Goal: Information Seeking & Learning: Learn about a topic

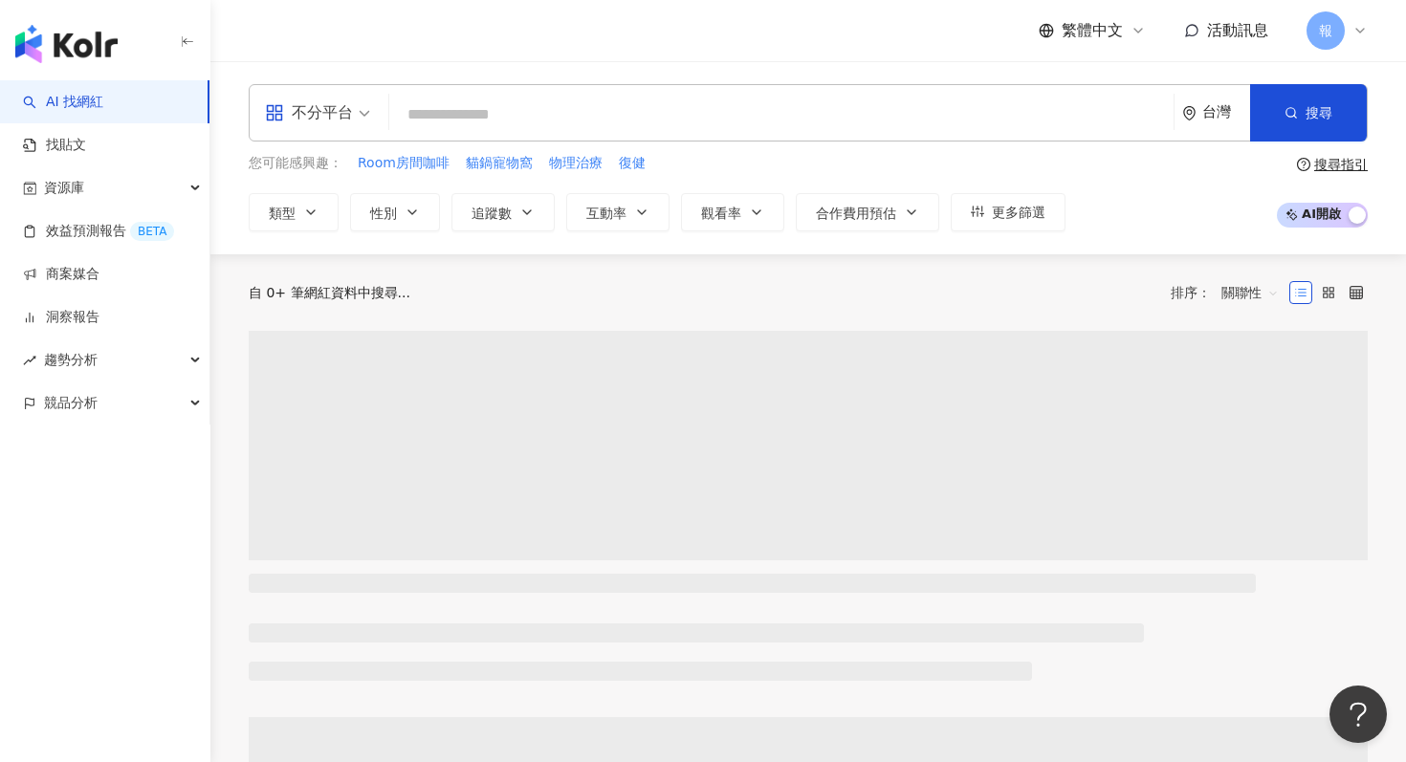
click at [356, 117] on span "不分平台" at bounding box center [317, 113] width 105 height 31
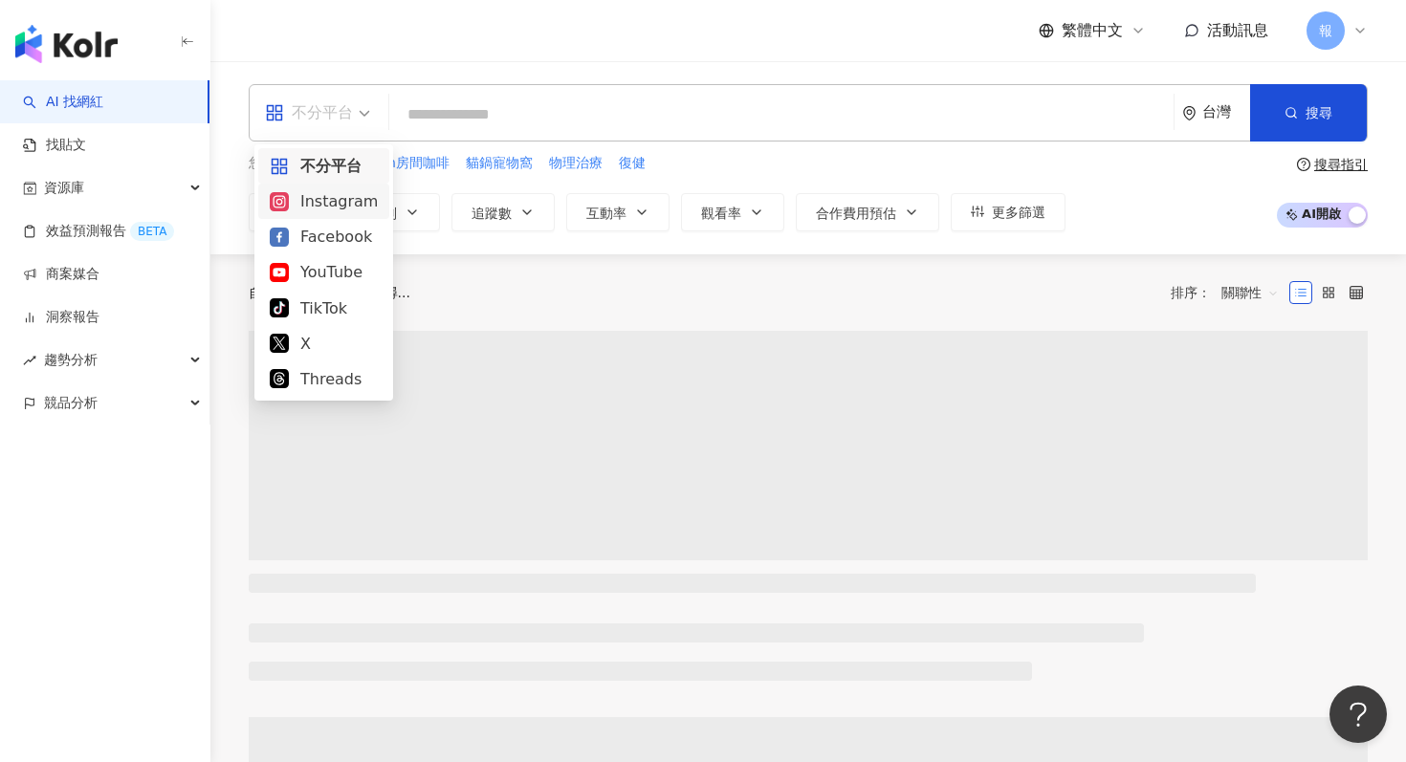
click at [369, 204] on div "Instagram" at bounding box center [324, 201] width 108 height 24
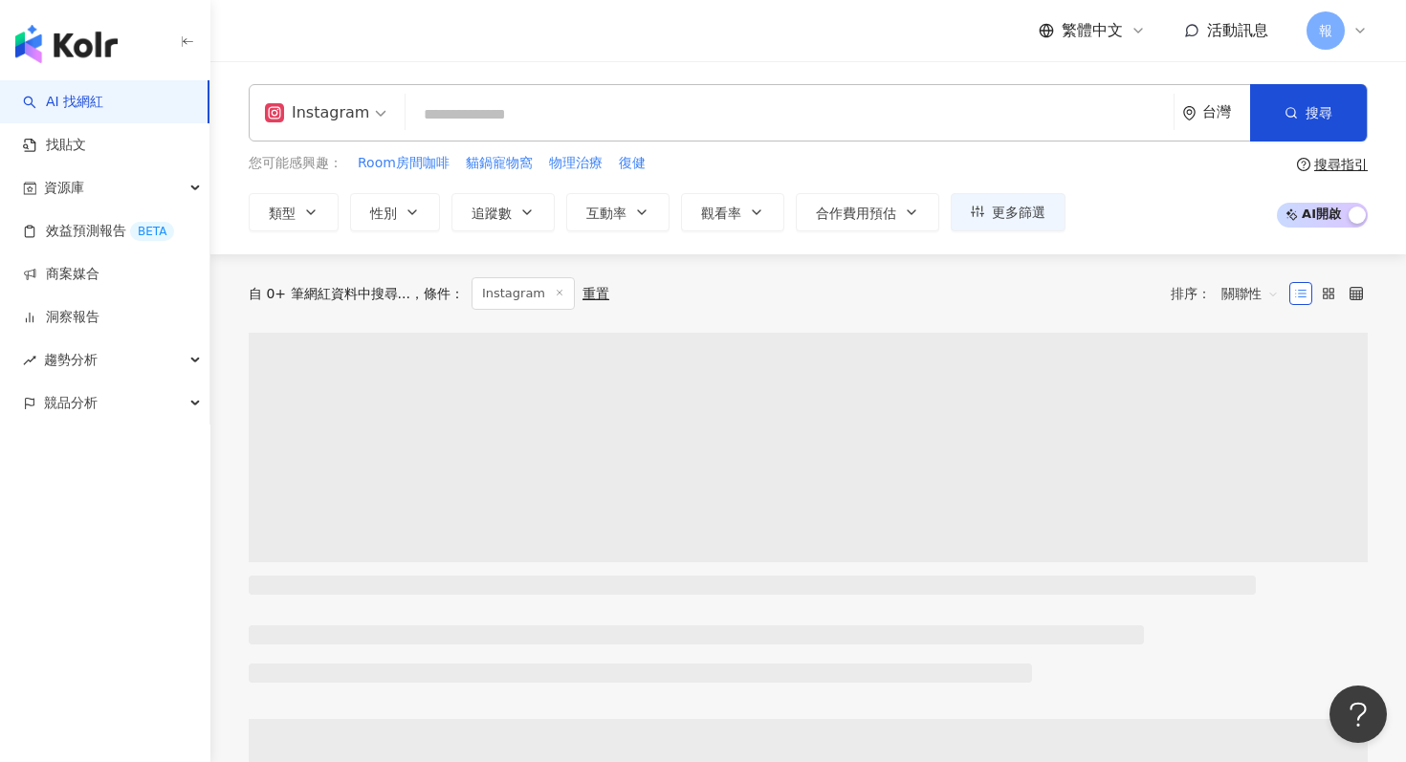
click at [419, 111] on input "search" at bounding box center [789, 115] width 753 height 36
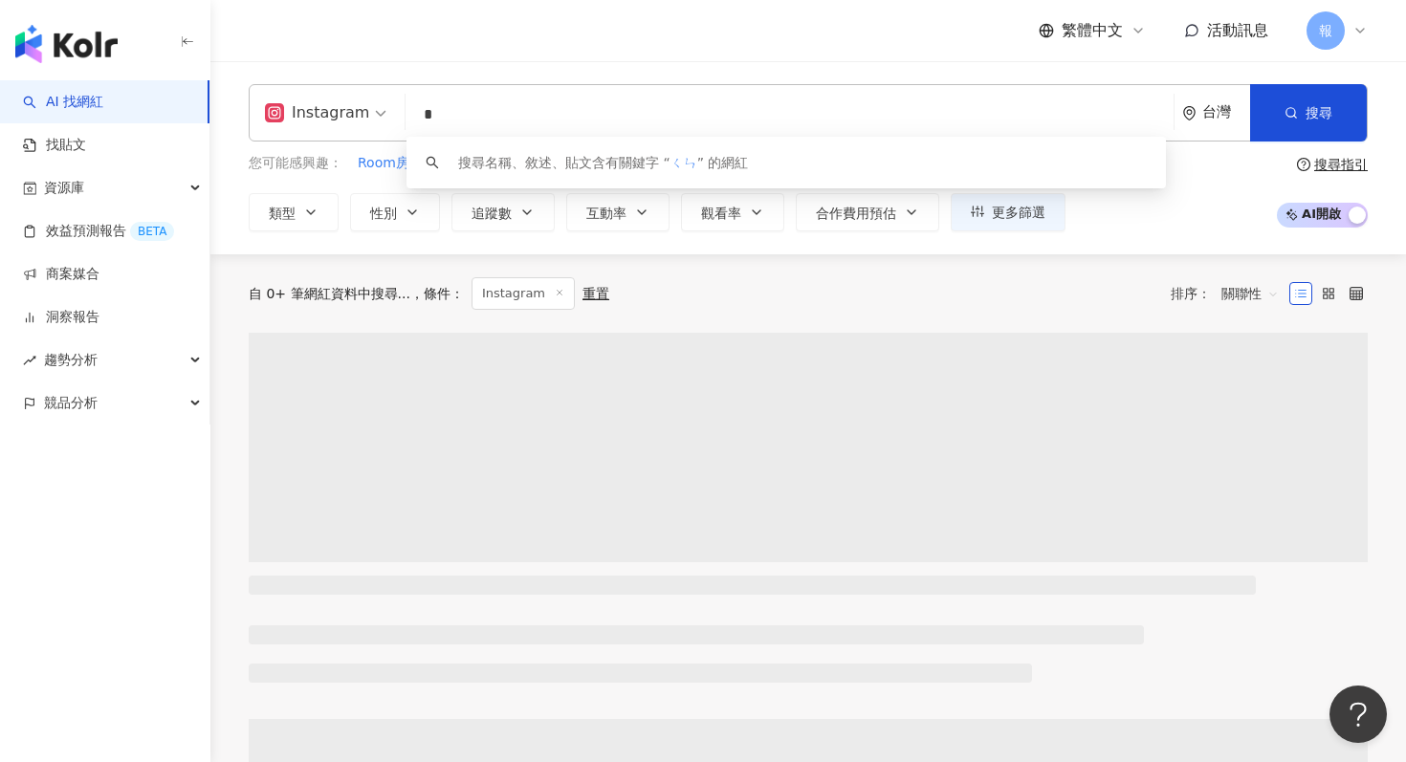
type input "*"
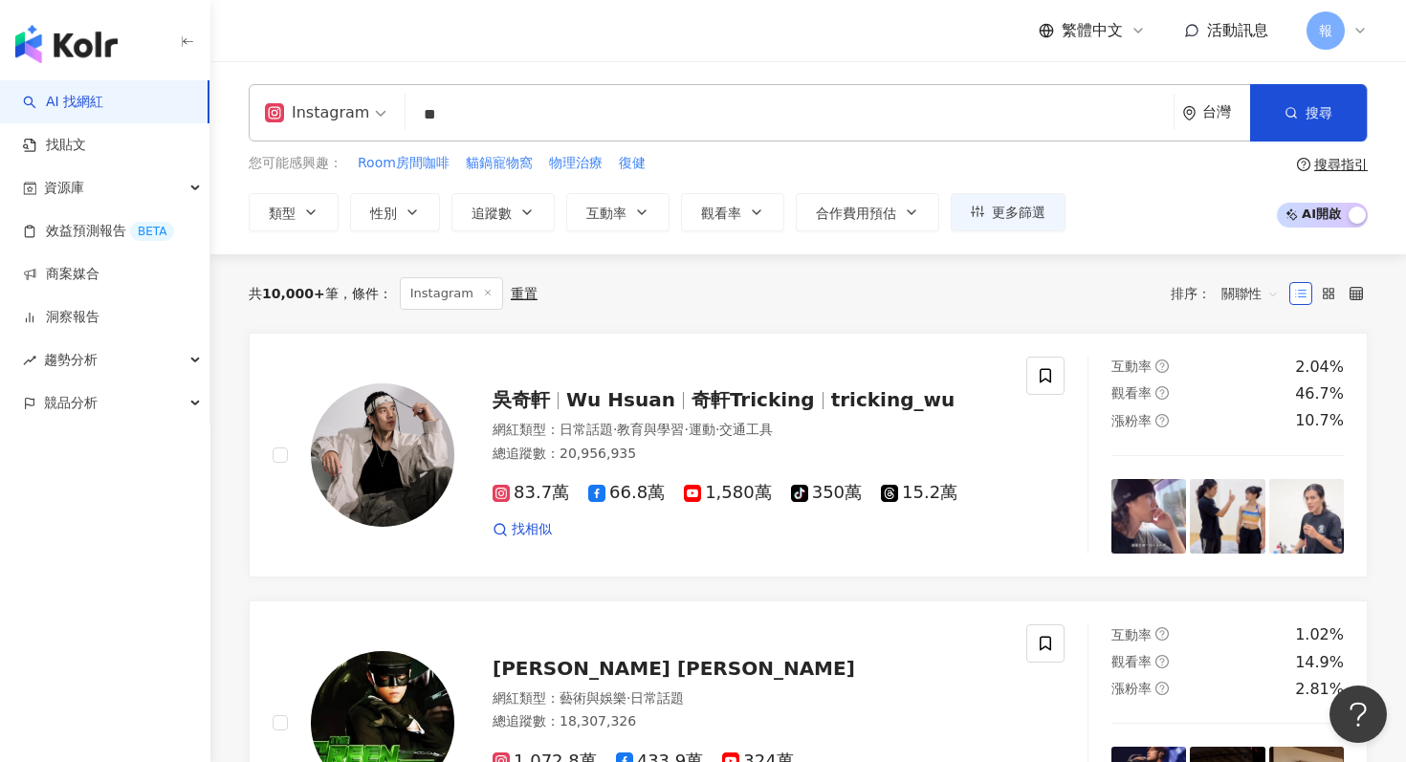
type input "**"
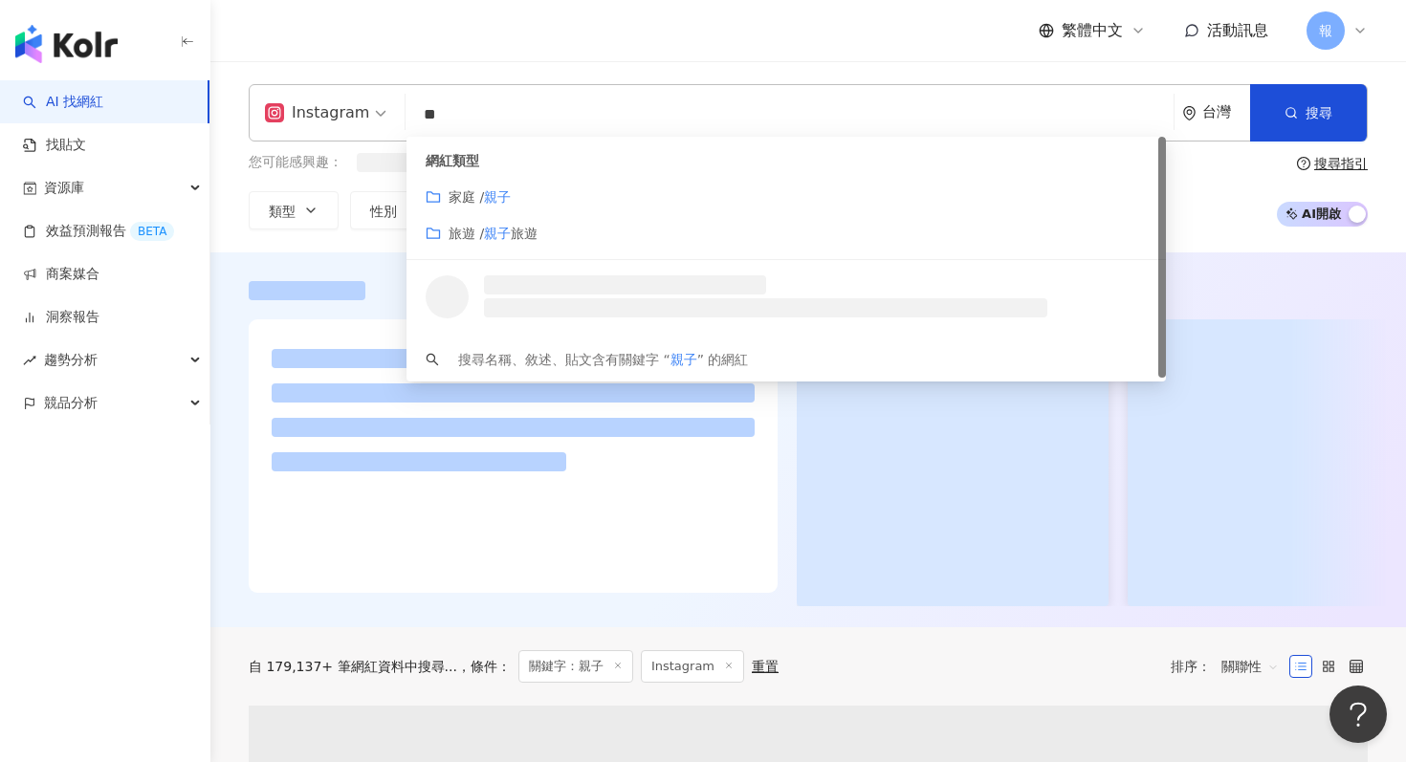
click at [414, 203] on div "網紅類型 家庭 / 親子 旅遊 / 親子 旅遊" at bounding box center [787, 198] width 760 height 123
click at [385, 206] on span "性別" at bounding box center [383, 213] width 27 height 15
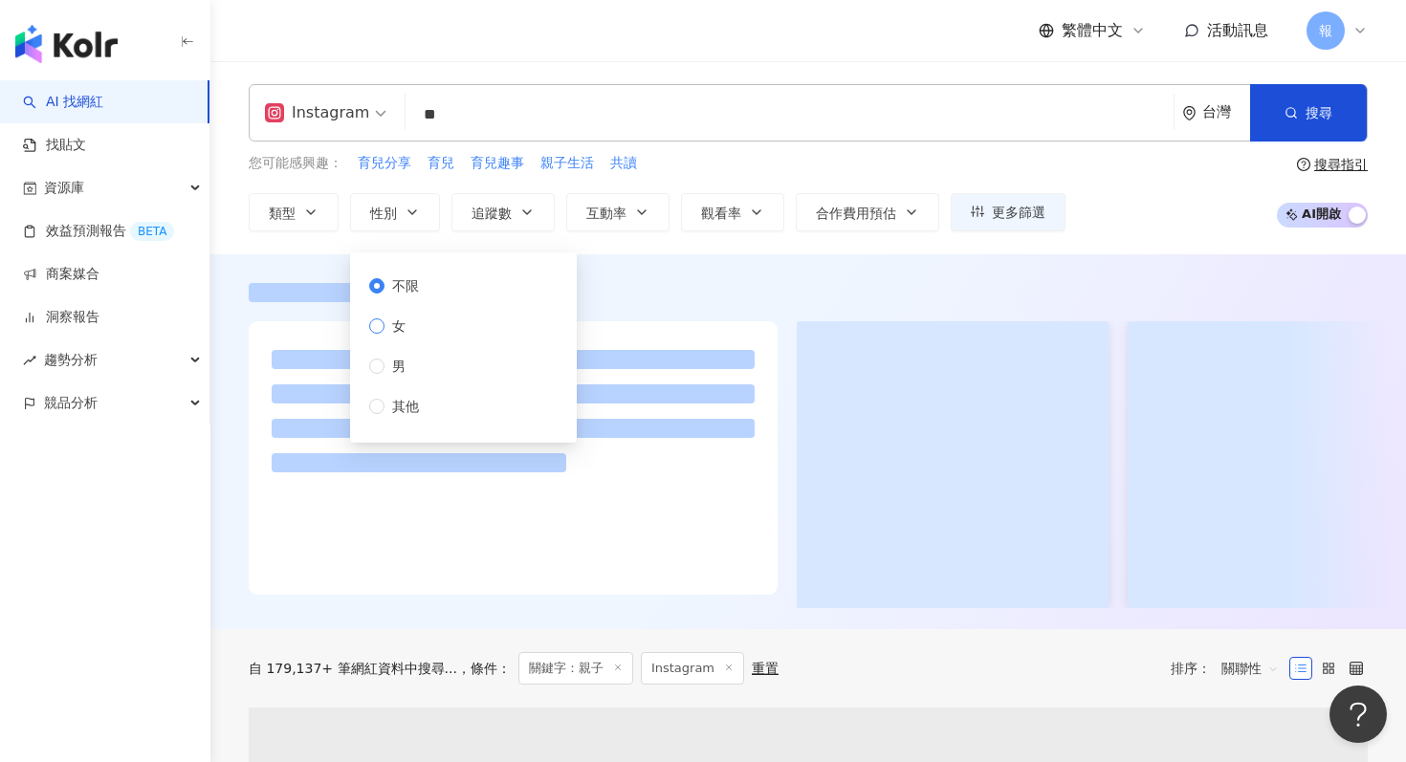
click at [412, 321] on span "女" at bounding box center [399, 326] width 29 height 21
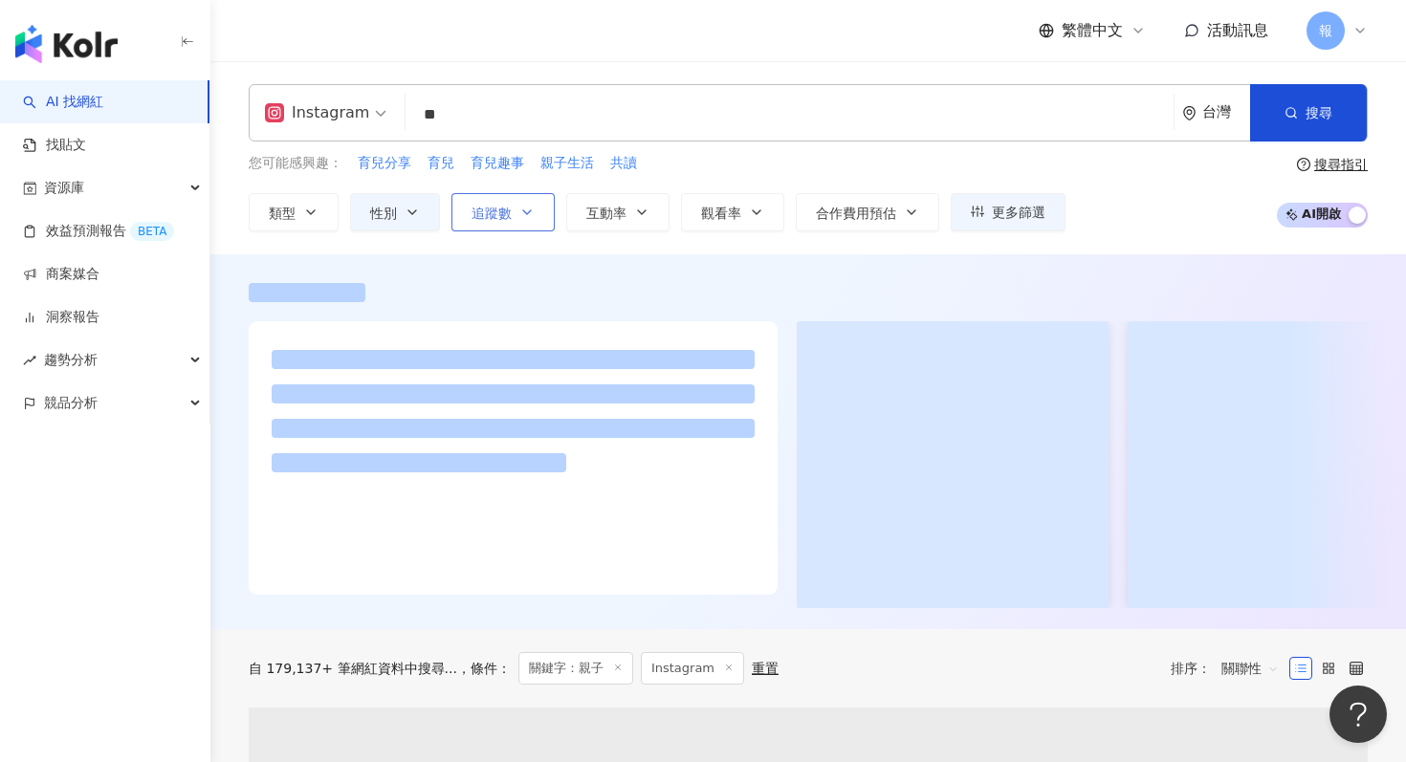
click at [501, 202] on button "追蹤數" at bounding box center [503, 212] width 103 height 38
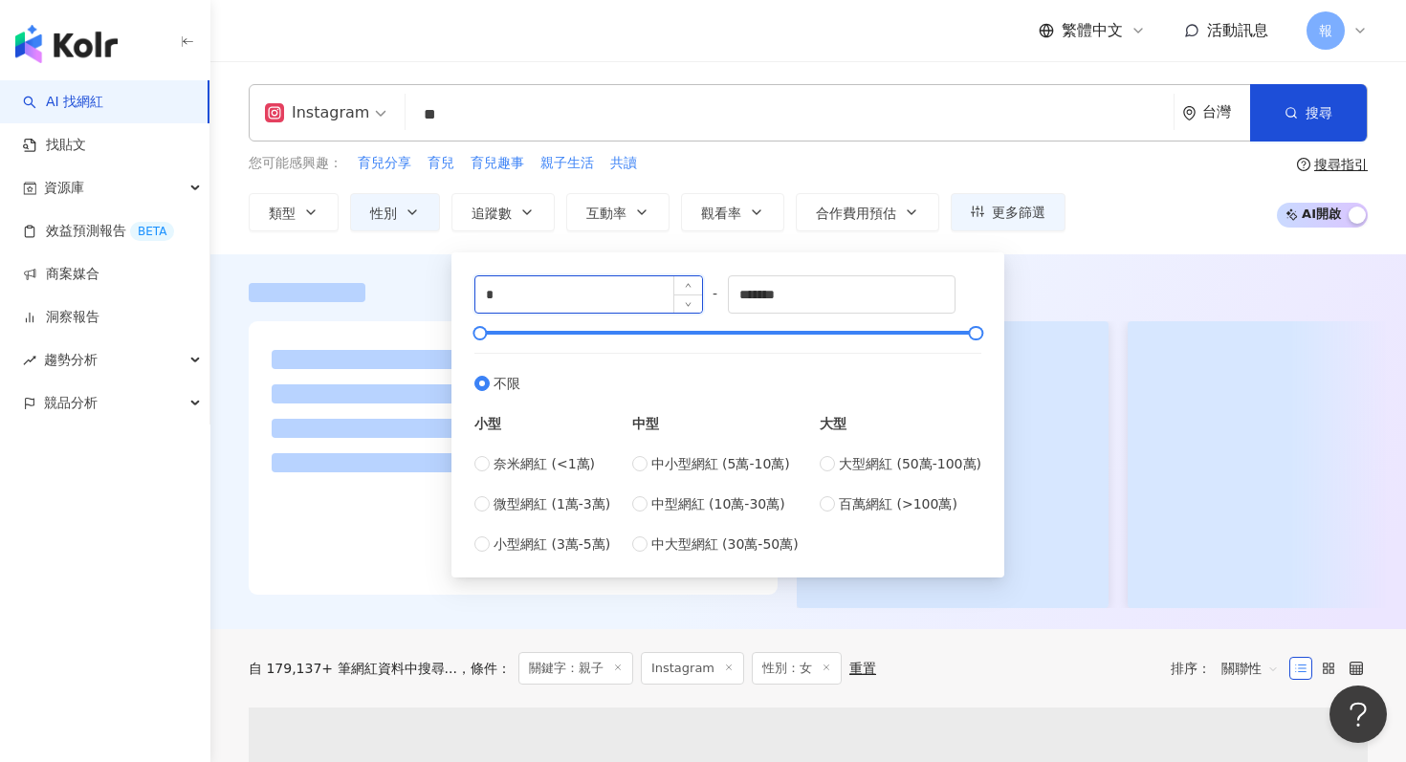
click at [554, 305] on input "*" at bounding box center [588, 294] width 227 height 36
type input "*****"
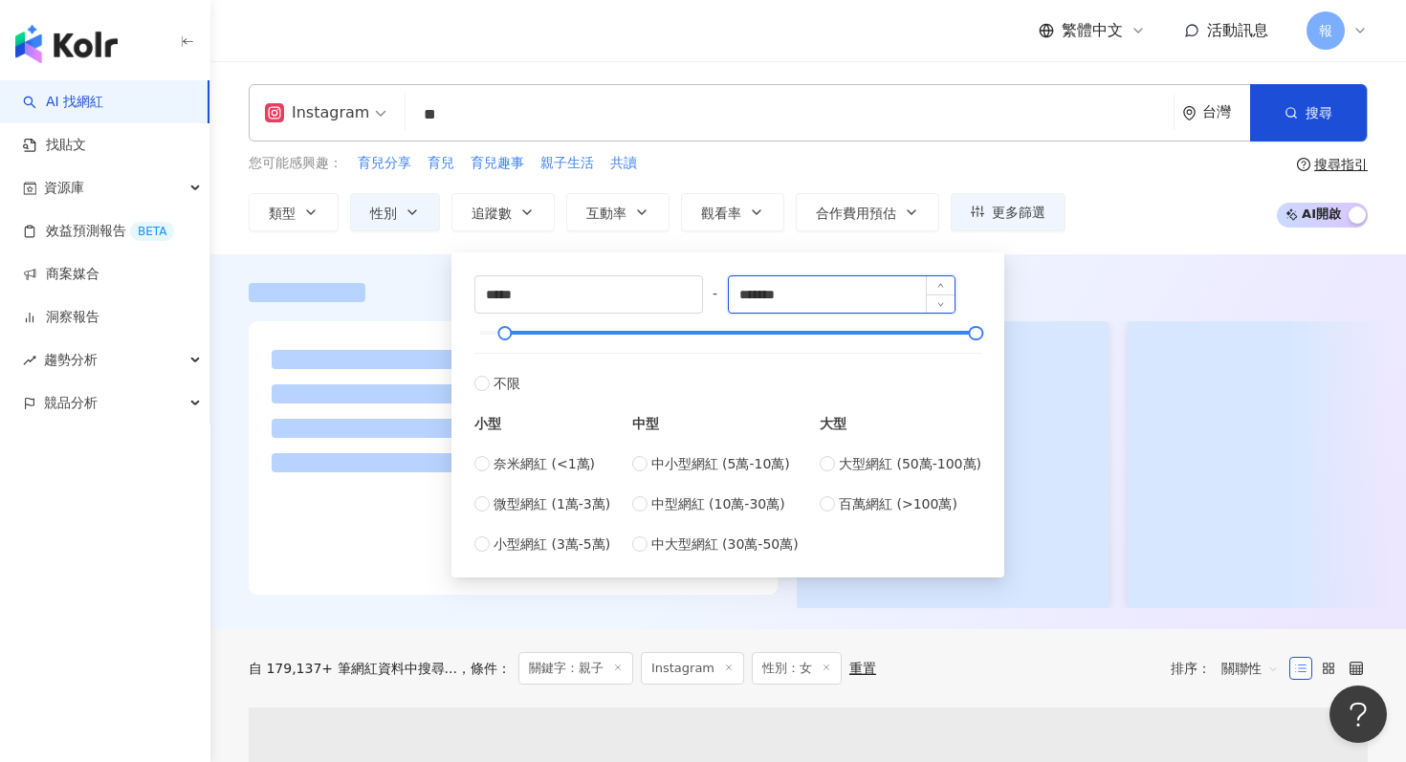
click at [779, 300] on input "*******" at bounding box center [842, 294] width 227 height 36
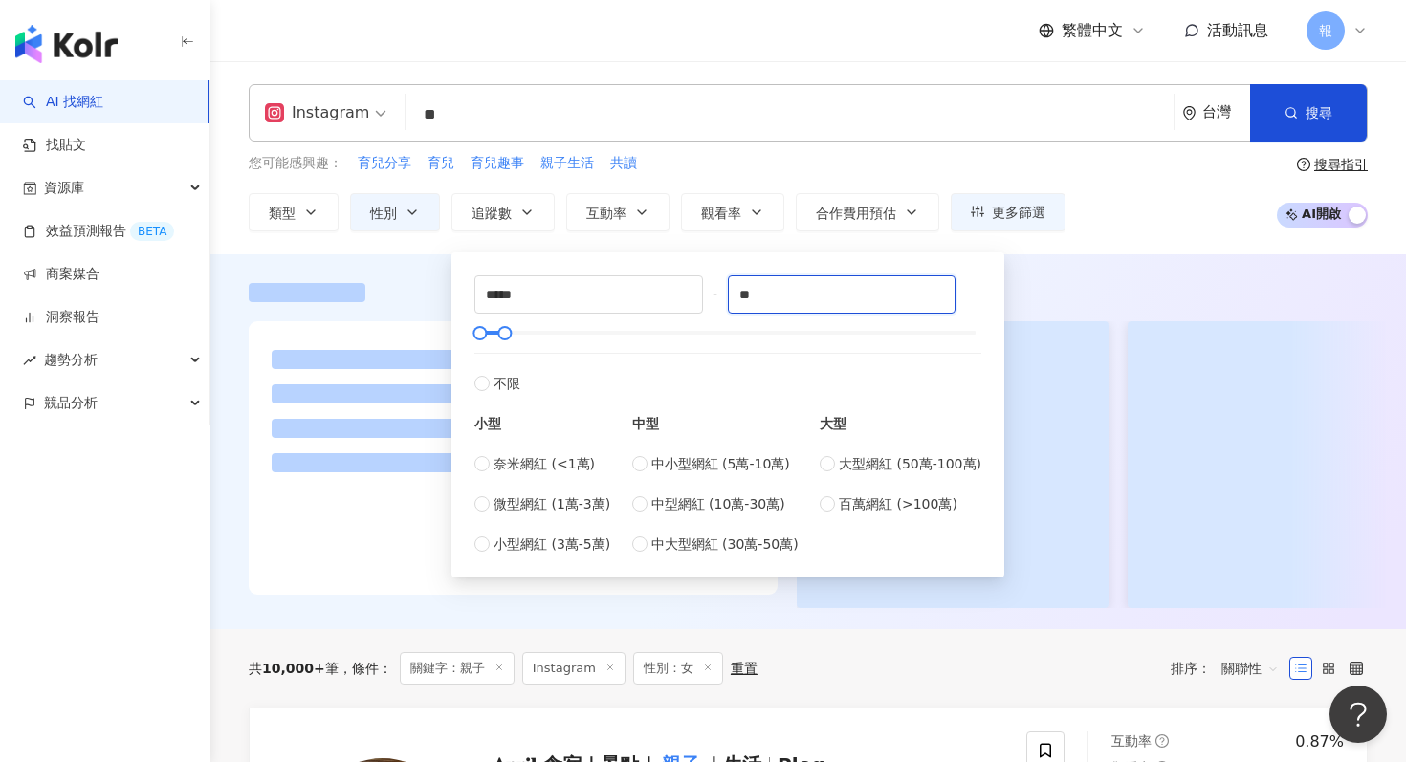
type input "*"
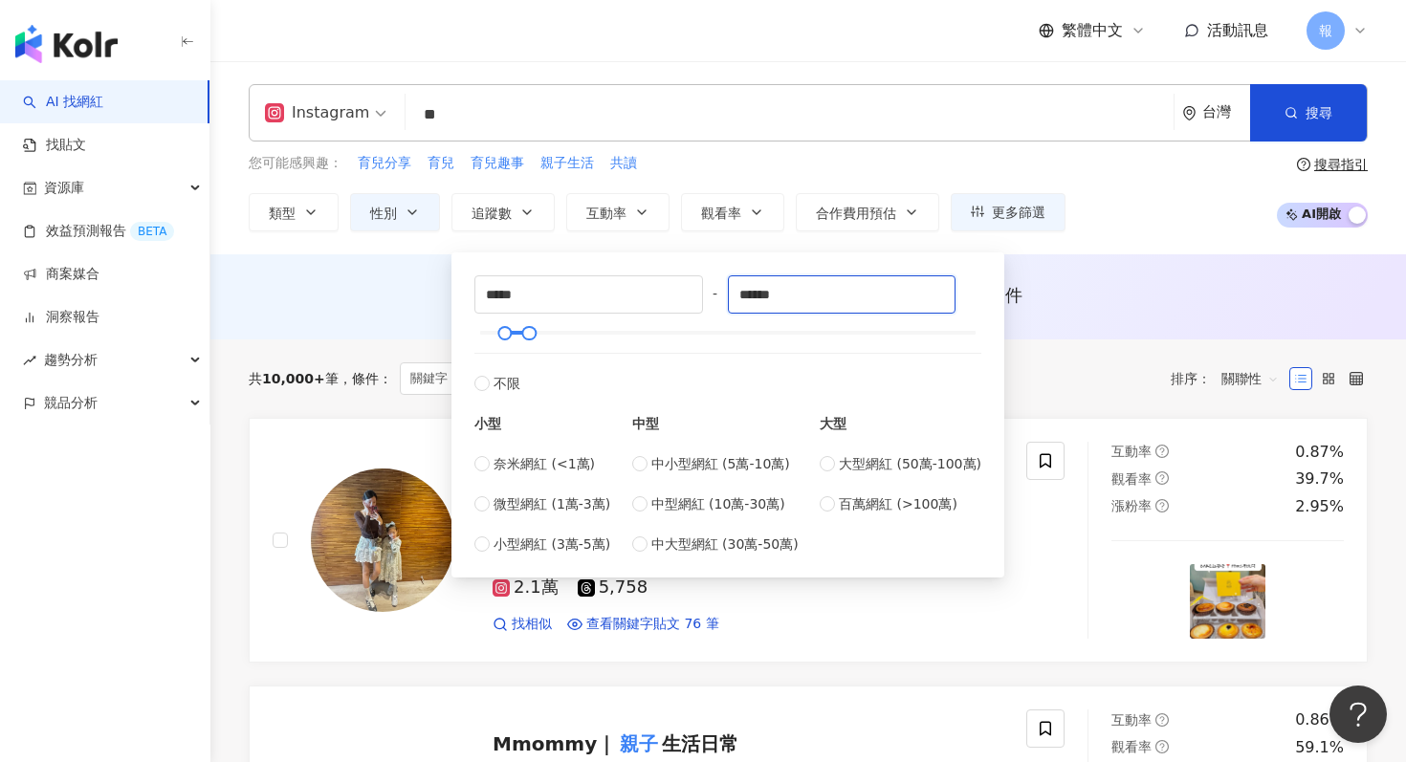
type input "******"
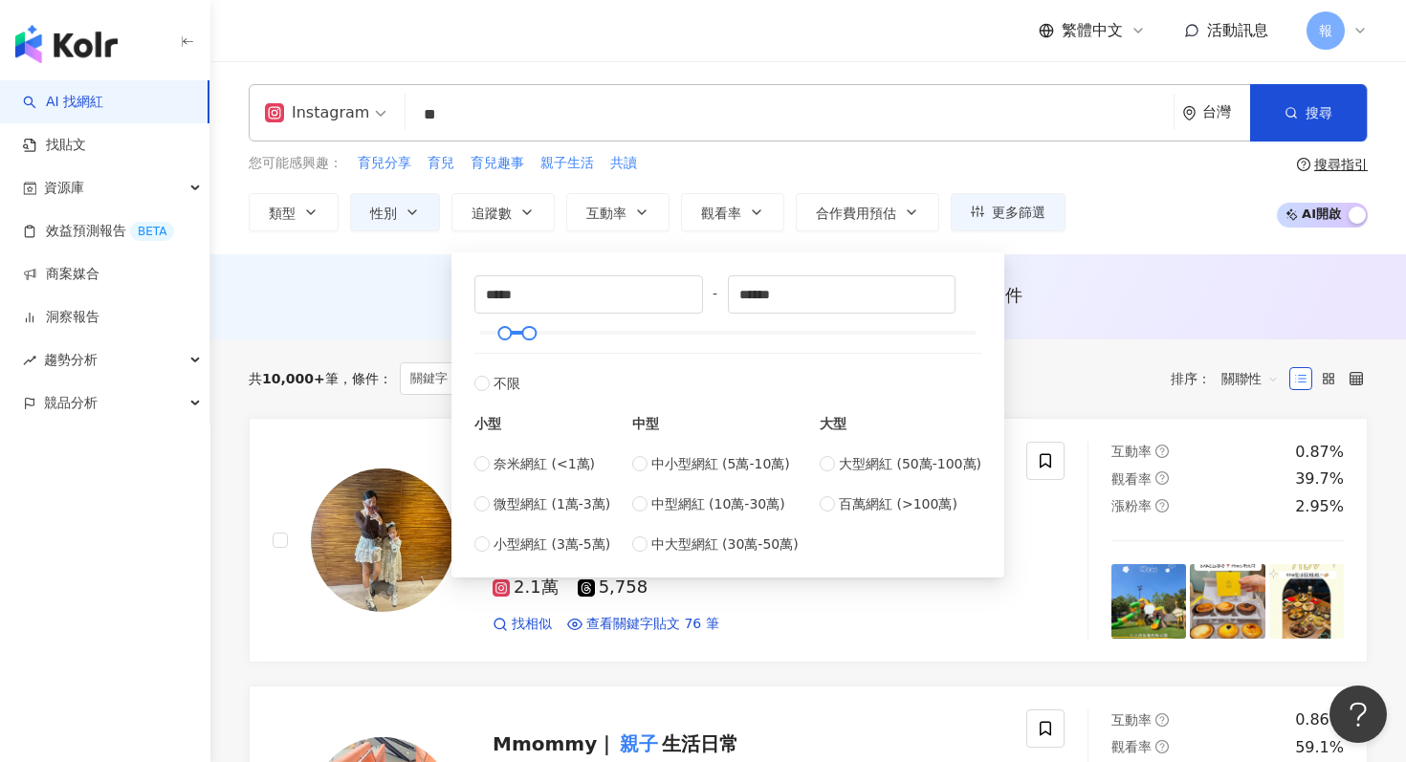
click at [1107, 305] on div "AI 推薦 ： 無結果，請嘗試搜尋其他語言關鍵字或條件" at bounding box center [808, 295] width 1119 height 24
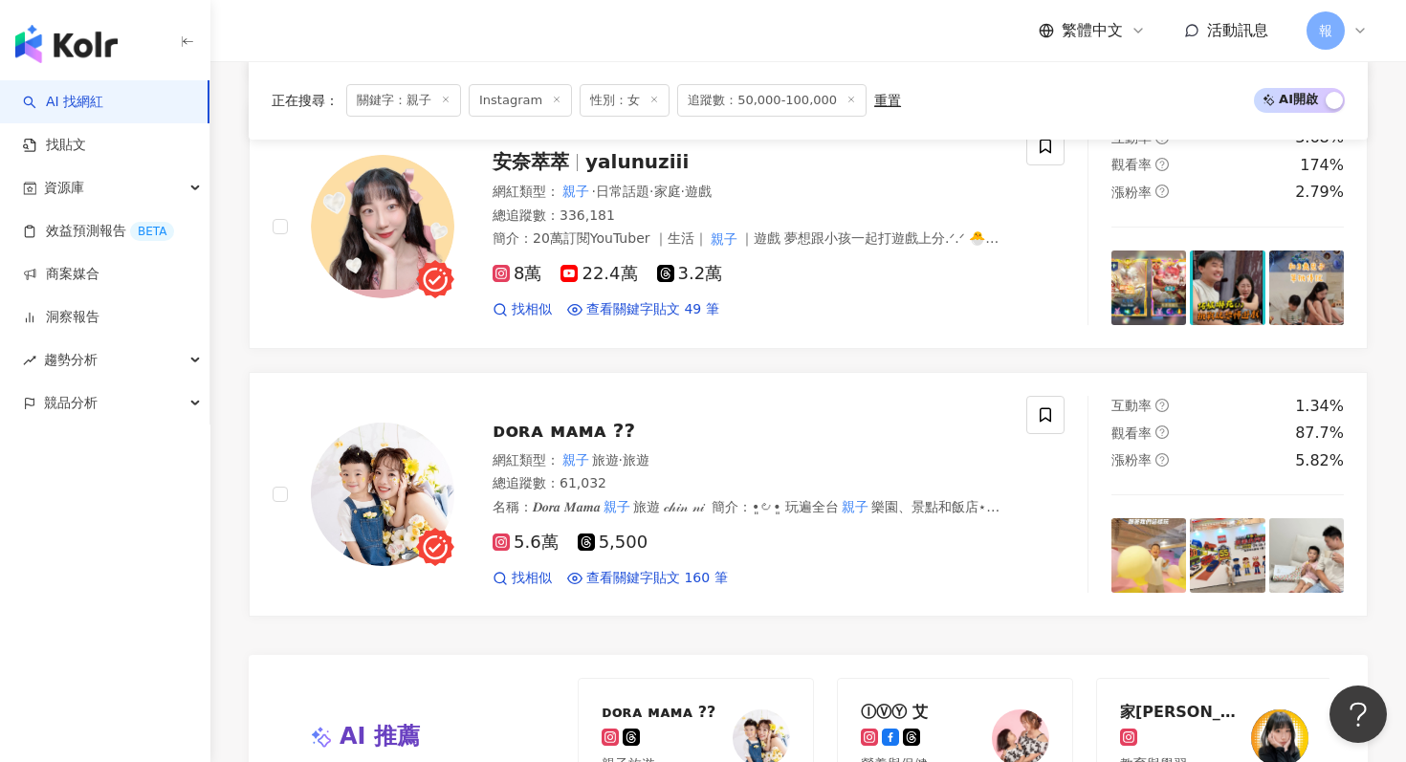
scroll to position [3385, 0]
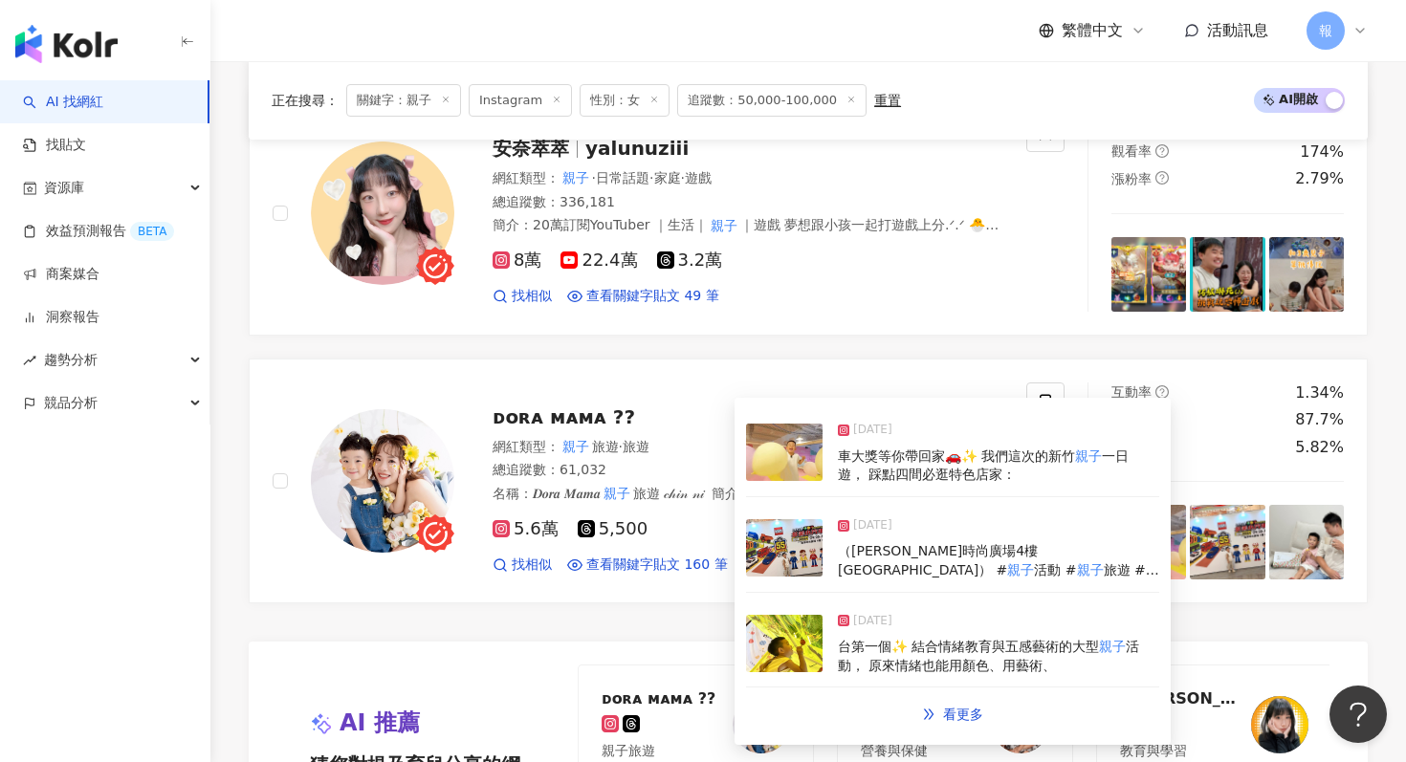
click at [774, 545] on img at bounding box center [784, 547] width 77 height 57
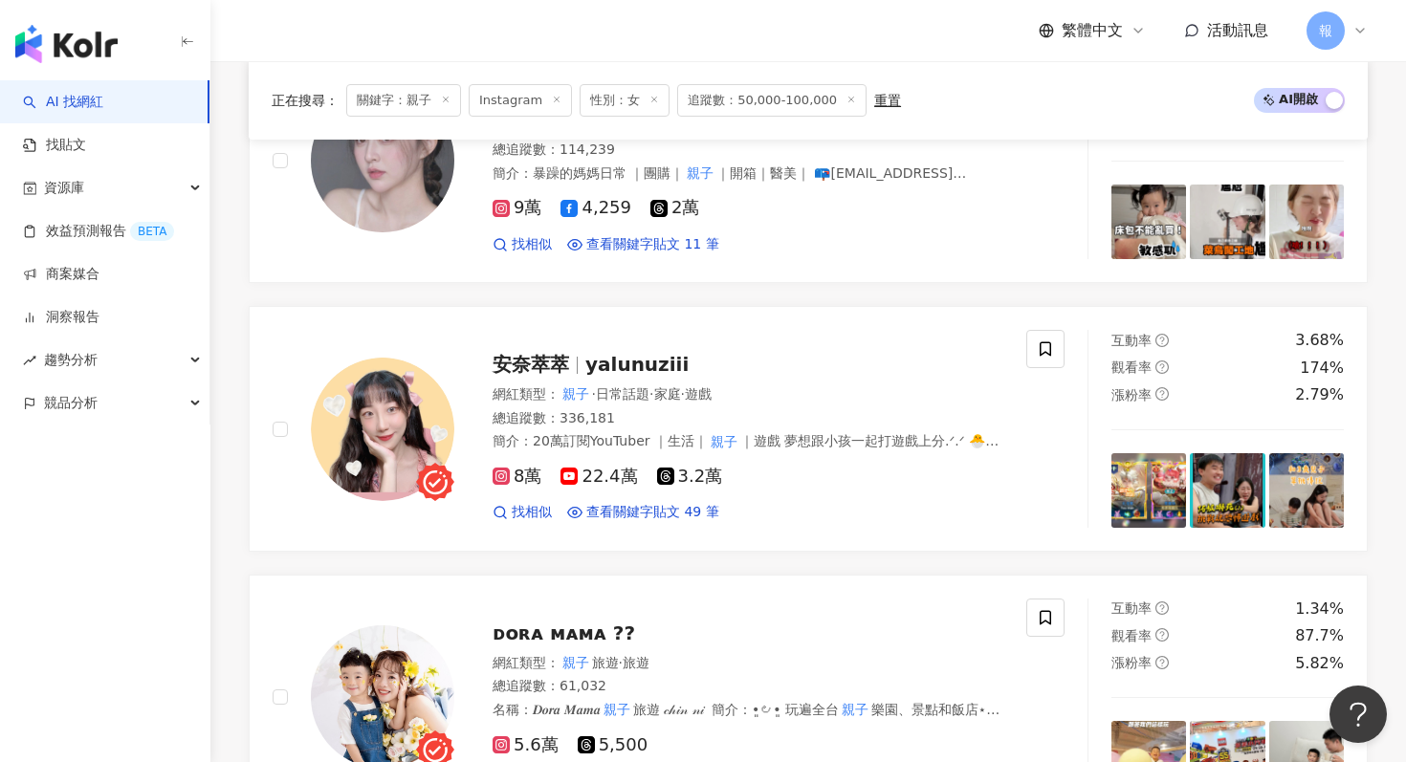
scroll to position [3266, 0]
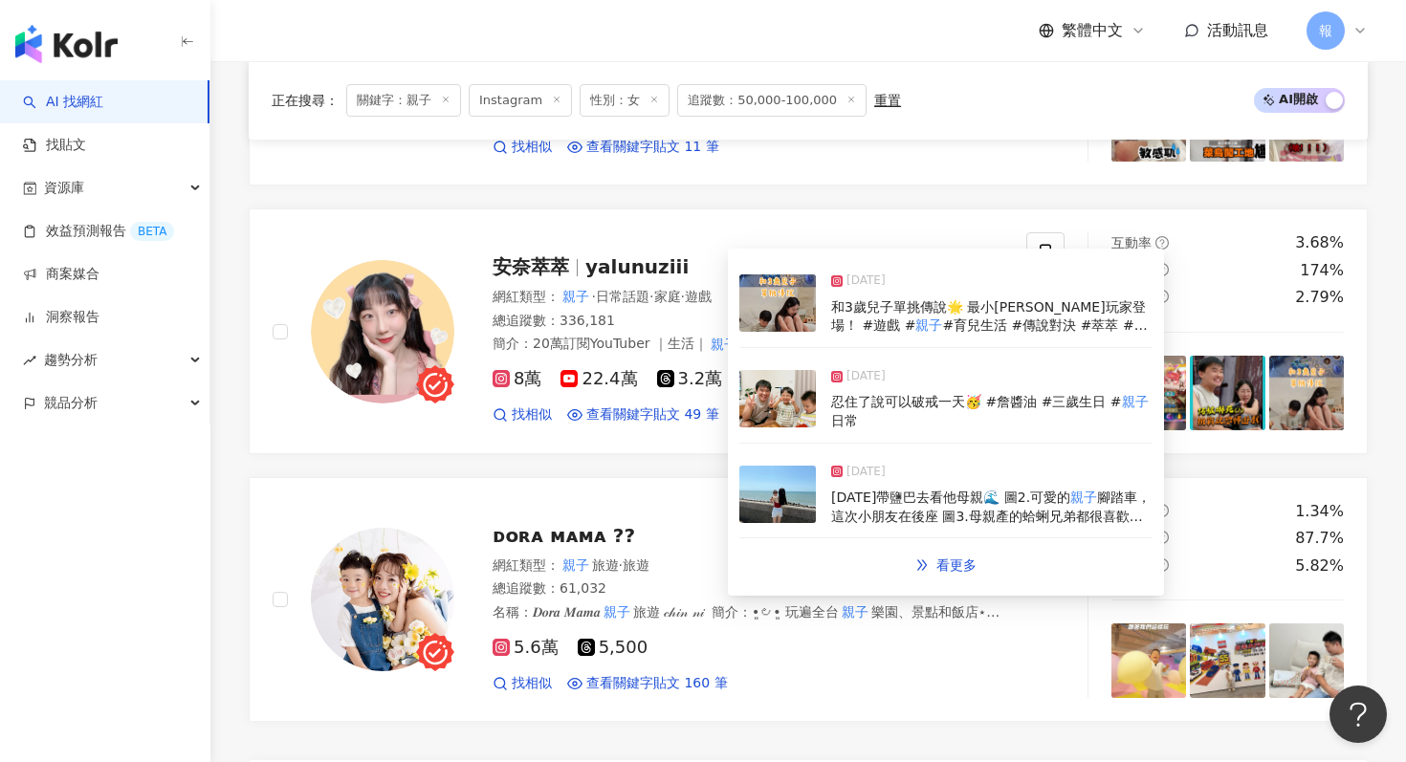
click at [759, 327] on img at bounding box center [778, 303] width 77 height 57
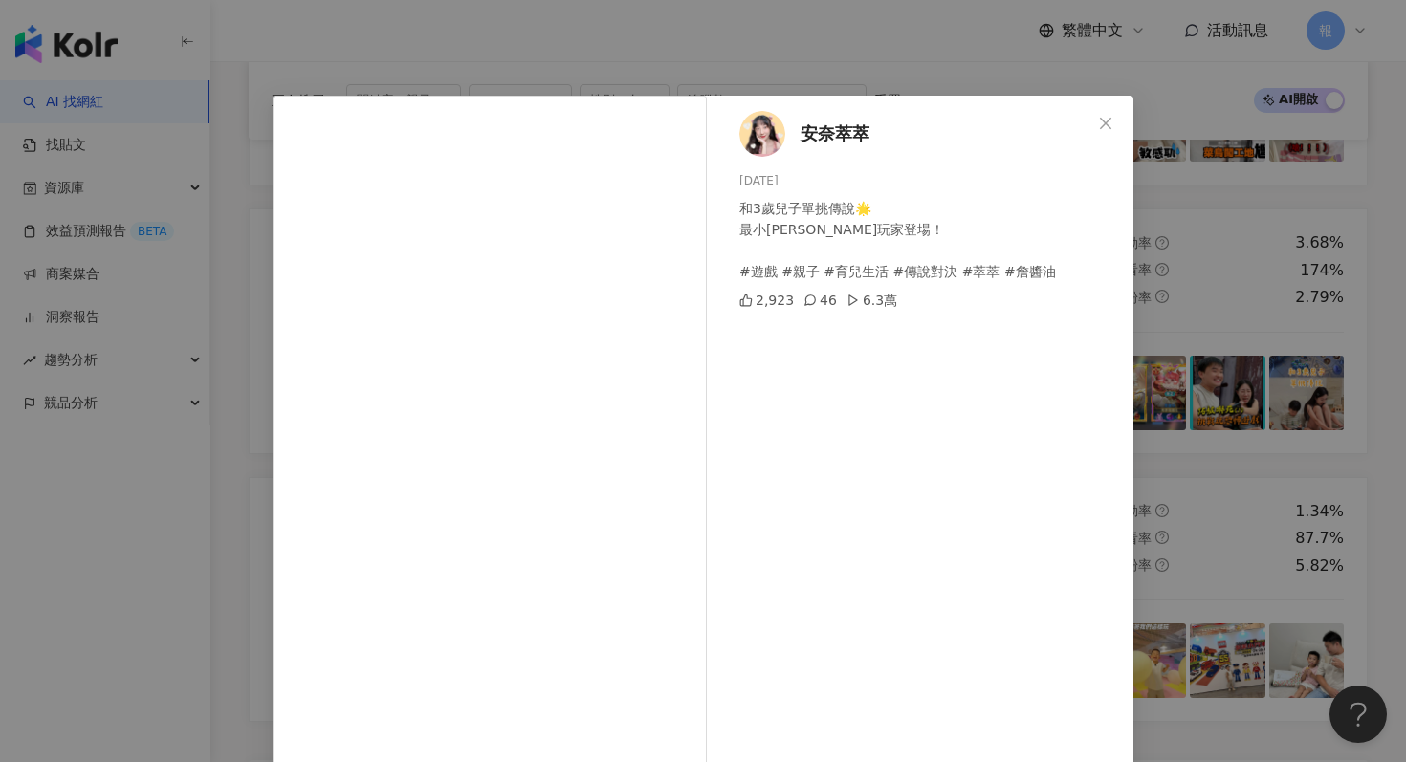
scroll to position [96, 0]
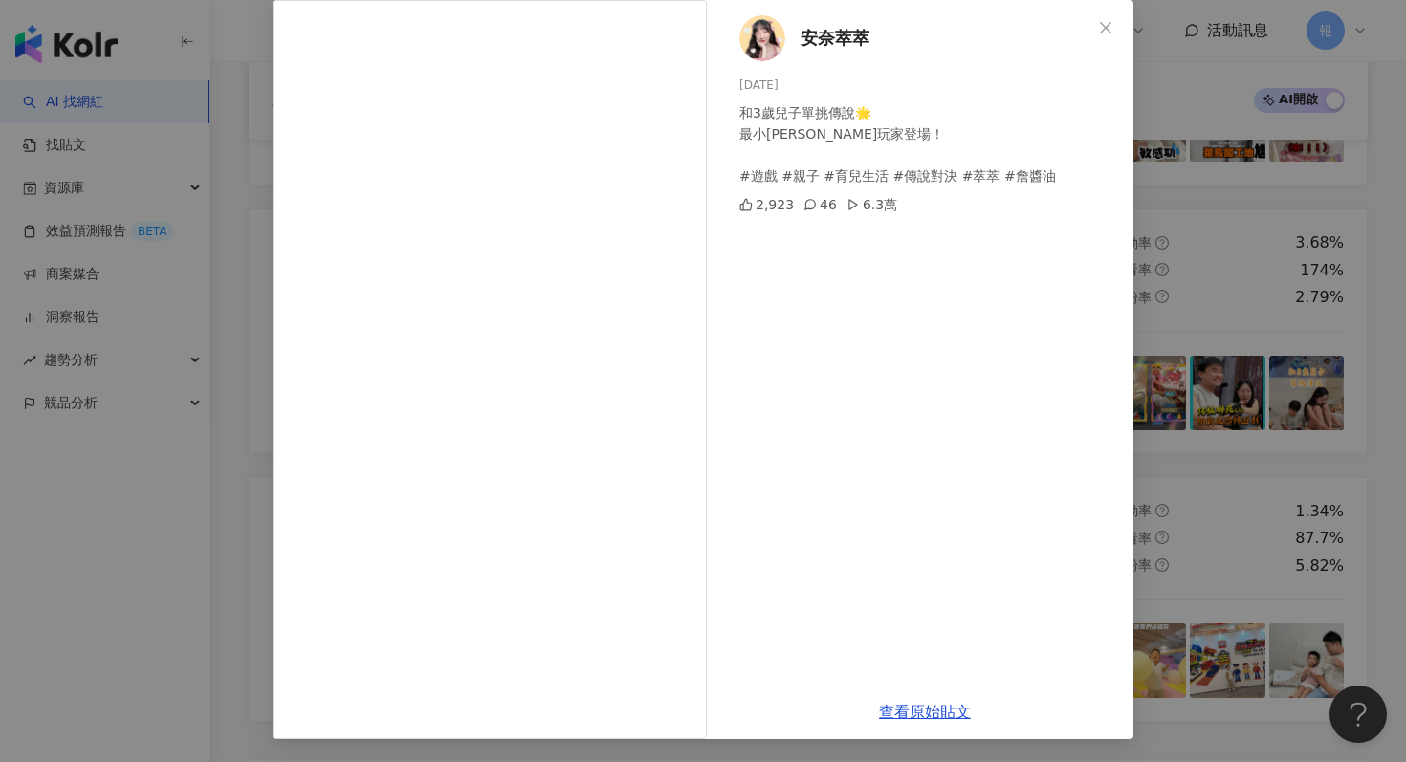
click at [1220, 387] on div "安奈萃萃 [DATE] 和3歲兒子單挑傳說🌟 最小[PERSON_NAME]玩家登場！ #遊戲 #親子 #育兒生活 #傳說對決 #萃萃 #詹醬油 2,923 …" at bounding box center [703, 381] width 1406 height 762
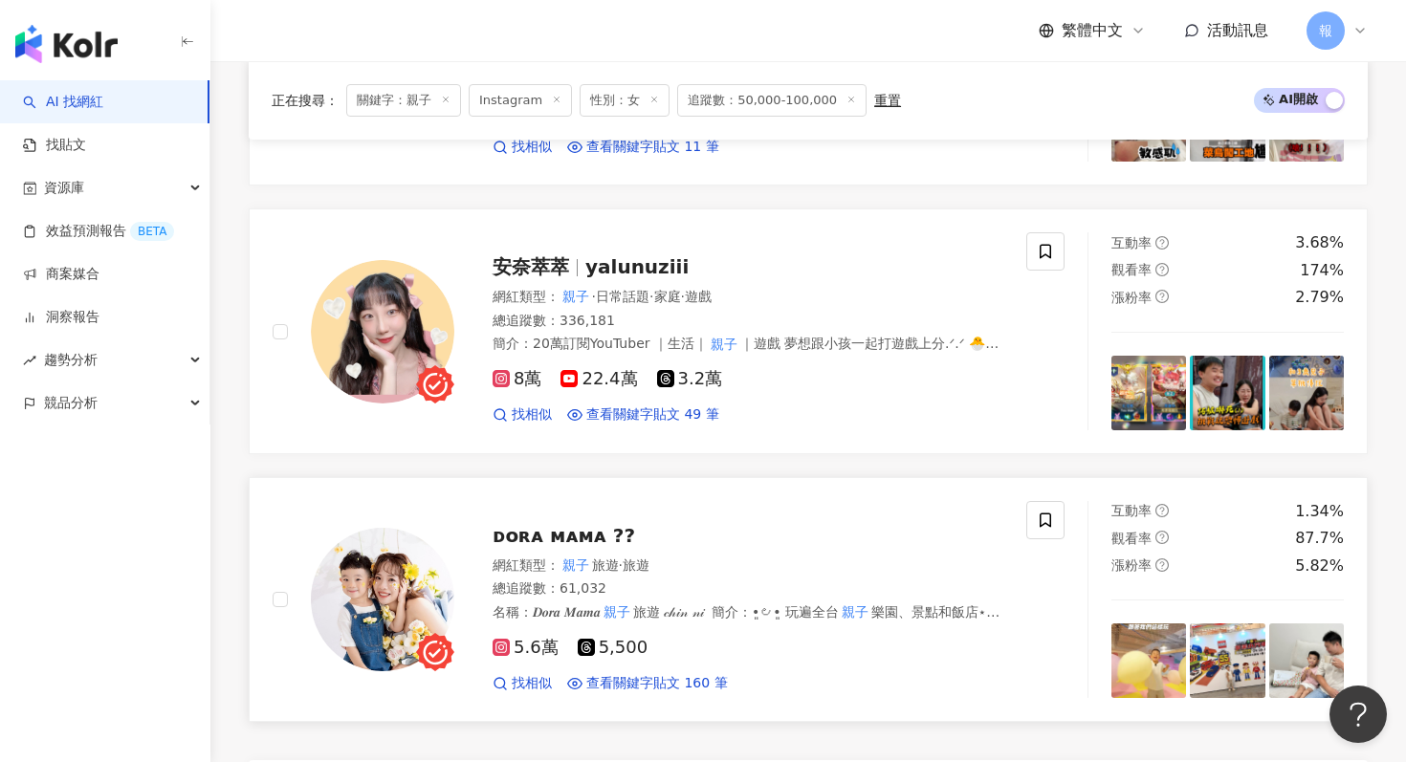
scroll to position [3405, 0]
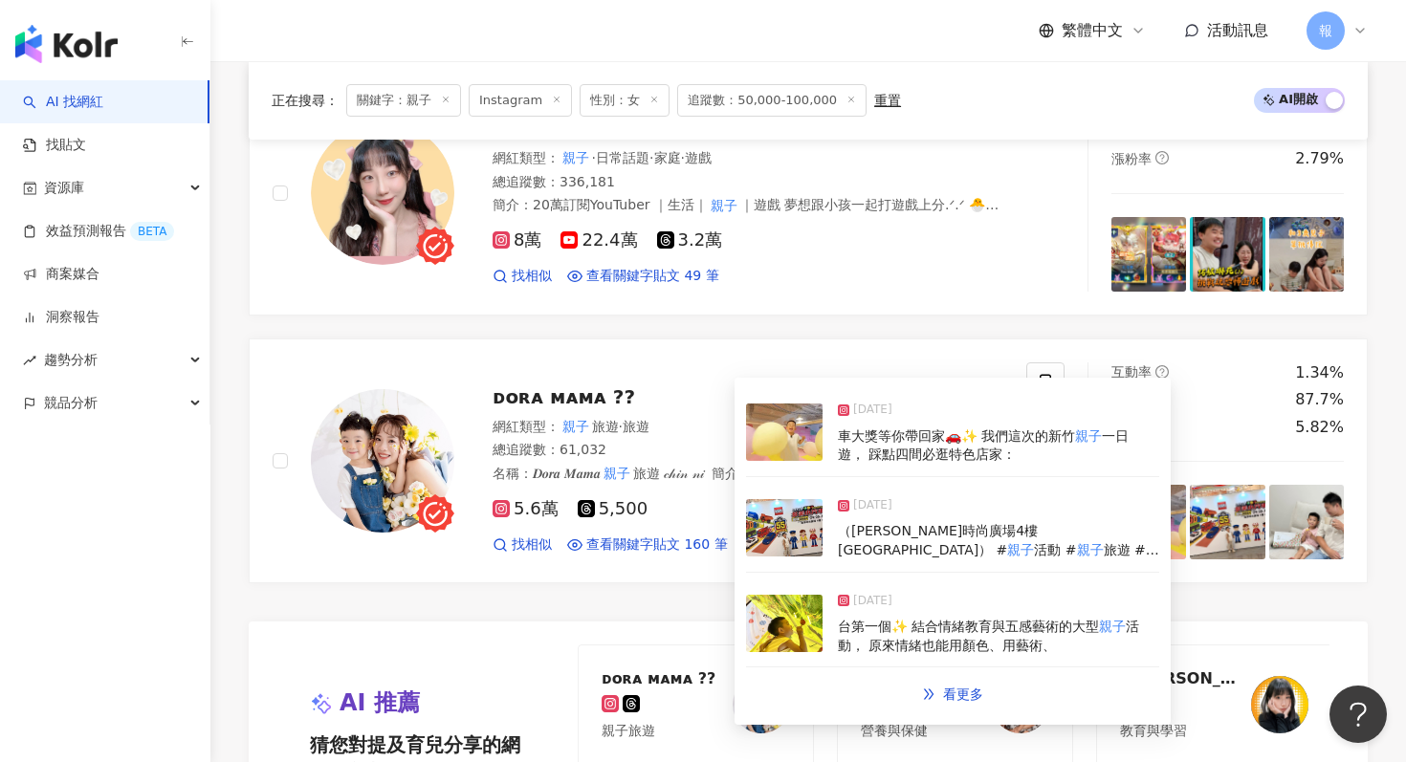
click at [781, 521] on img at bounding box center [784, 527] width 77 height 57
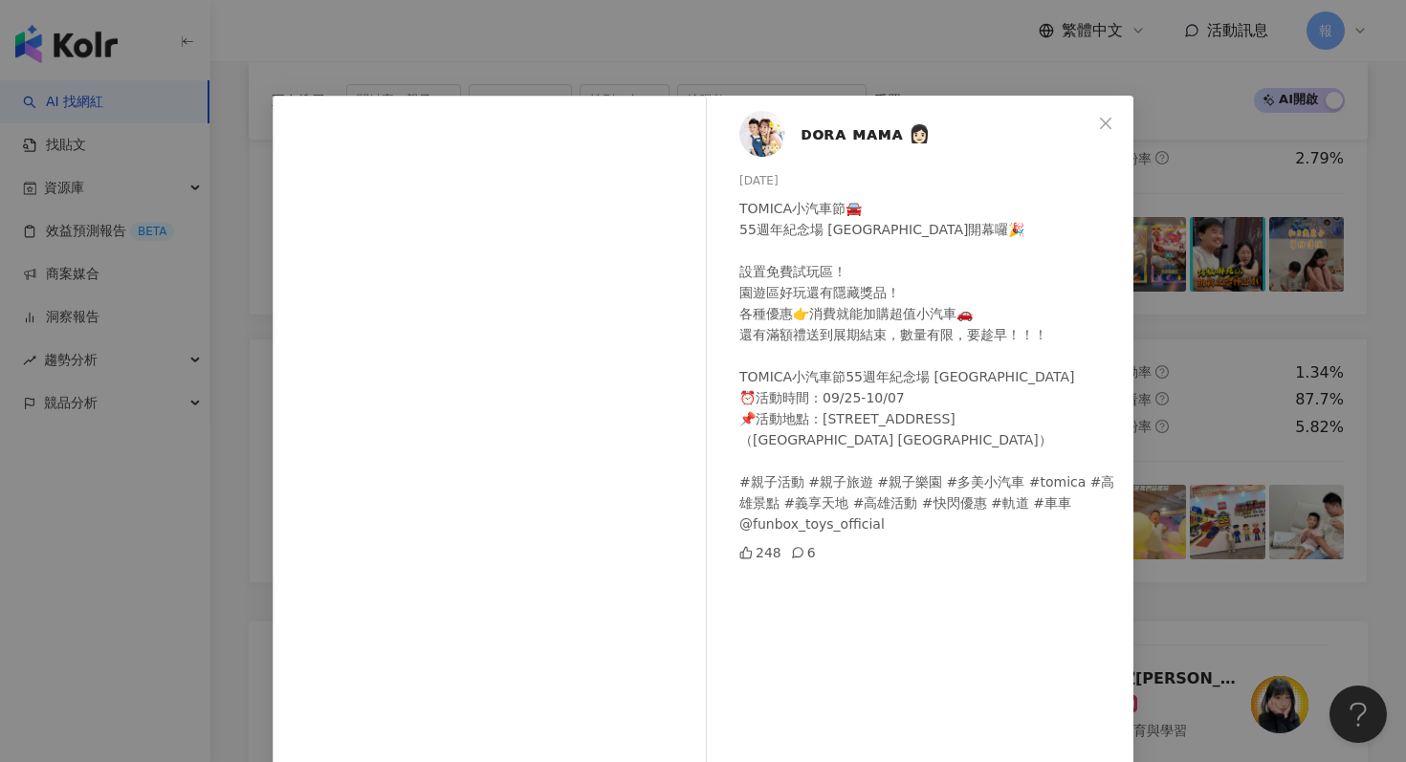
scroll to position [132, 0]
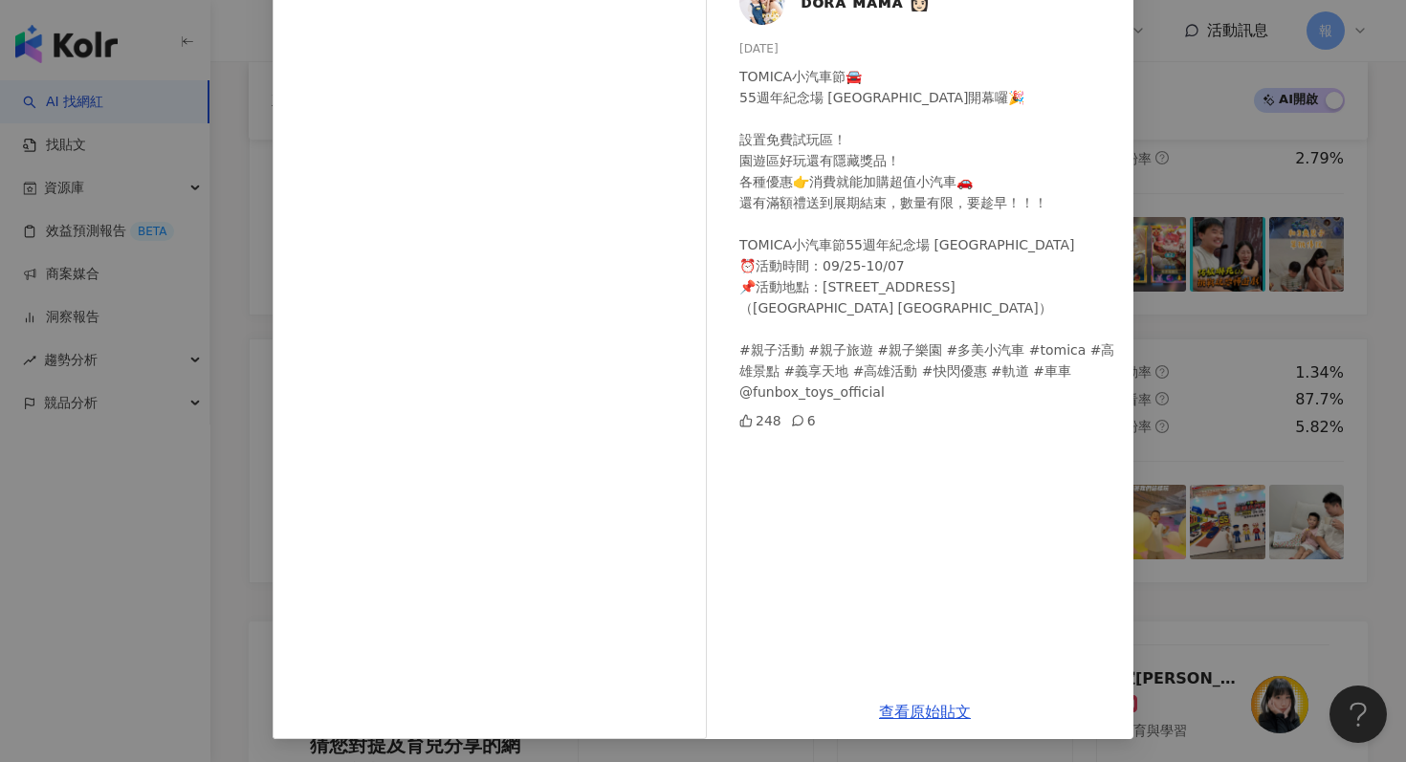
click at [1243, 445] on div "ᴅᴏʀᴀ ᴍᴀᴍᴀ 👩🏻 [DATE] TOMICA小汽車節🚘 55週年紀念場 [GEOGRAPHIC_DATA]開幕囉🎉 設置免費試玩區！ 園遊區好玩還有隱…" at bounding box center [703, 381] width 1406 height 762
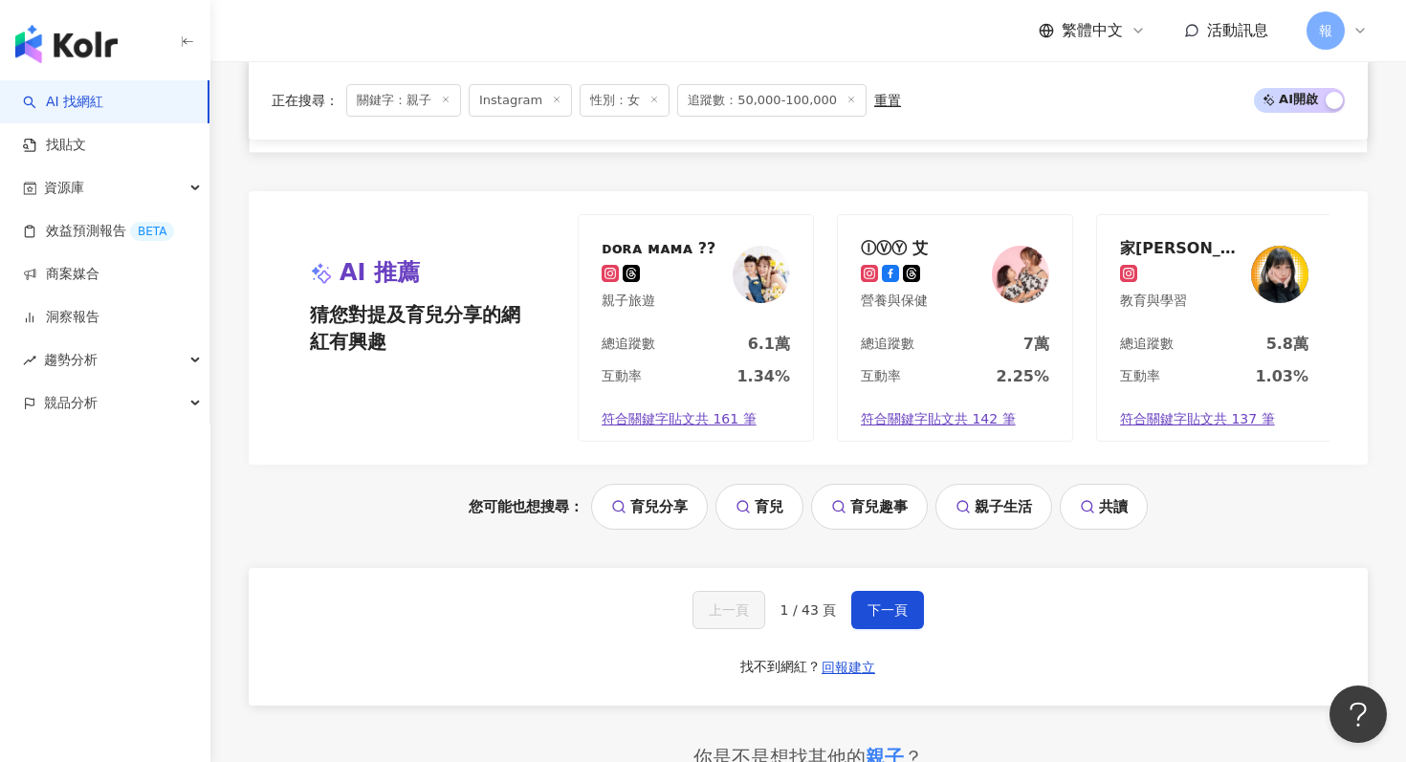
scroll to position [3921, 0]
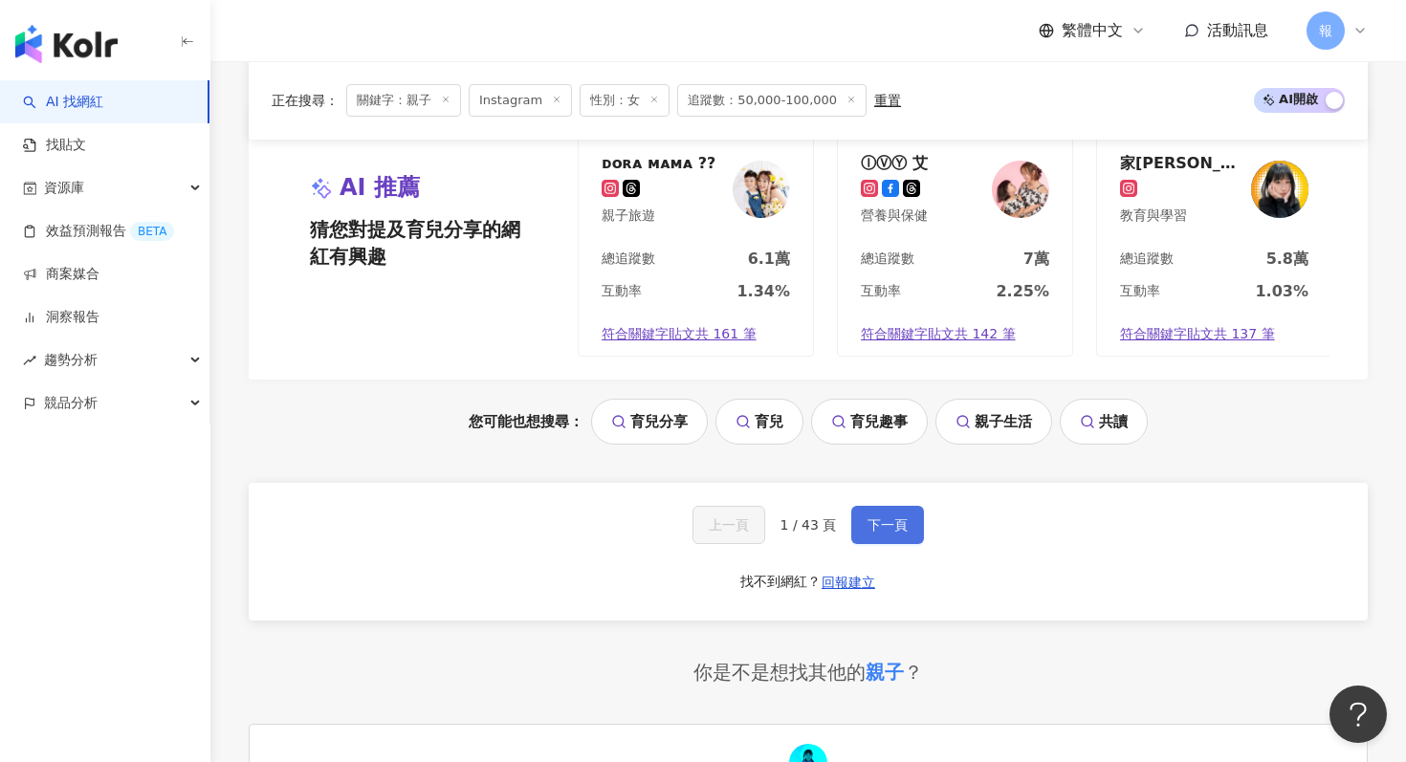
click at [878, 533] on span "下一頁" at bounding box center [888, 525] width 40 height 15
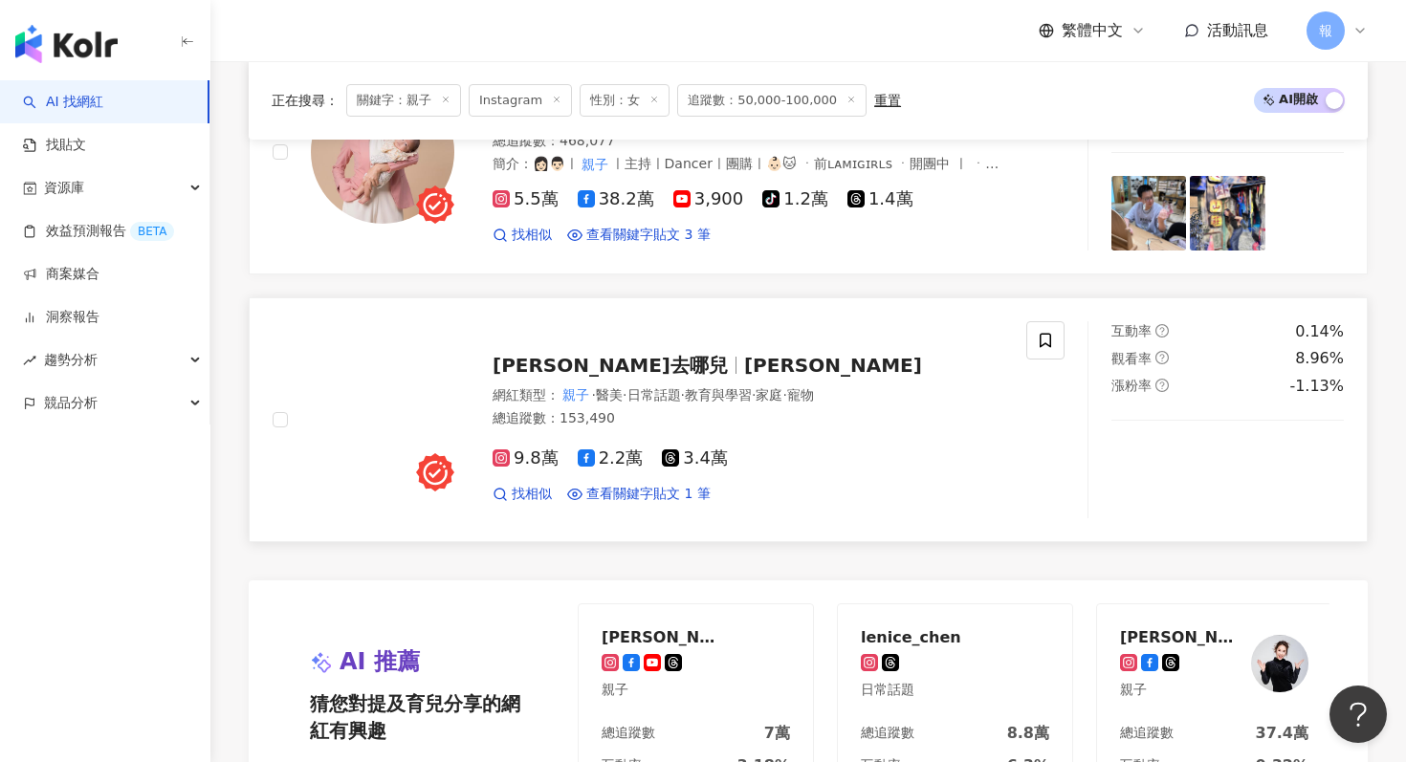
scroll to position [3259, 0]
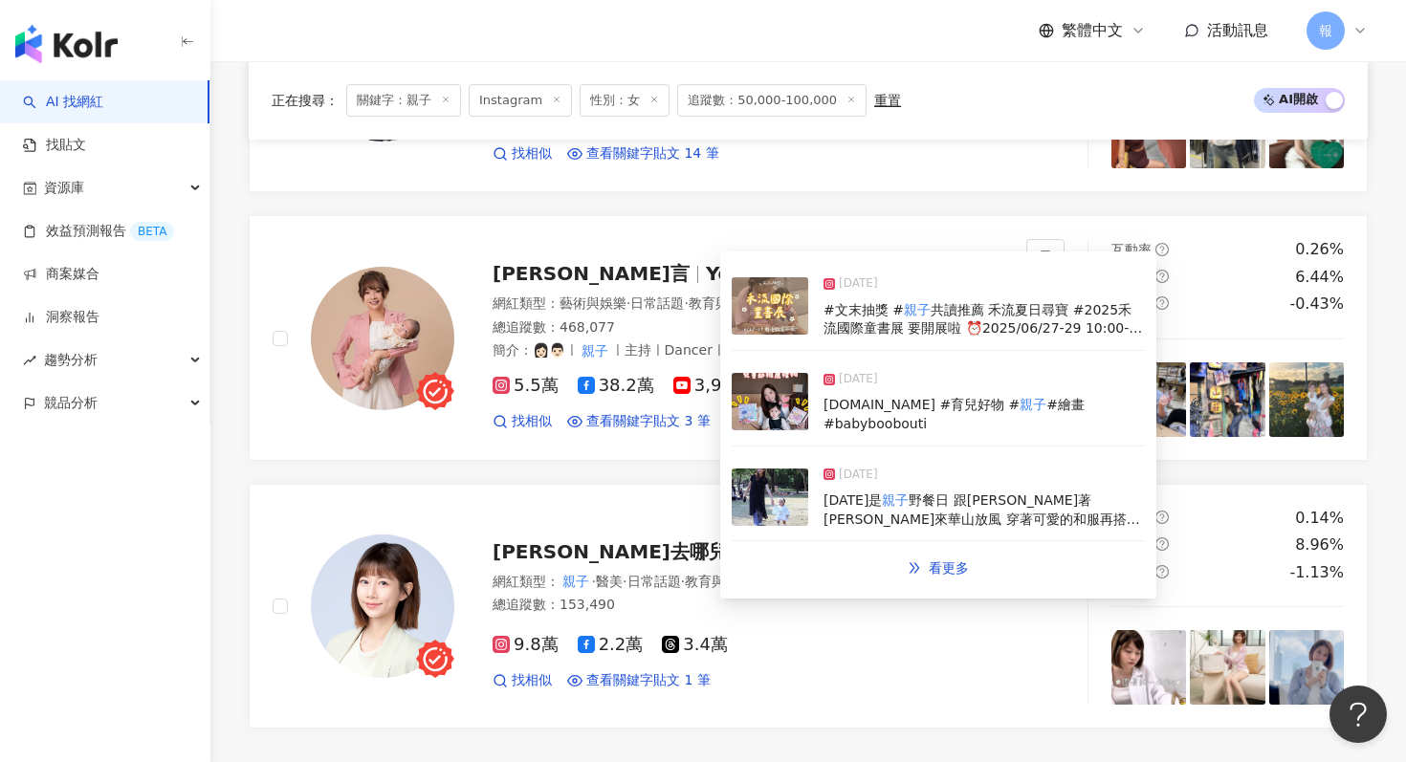
click at [751, 407] on img at bounding box center [770, 401] width 77 height 57
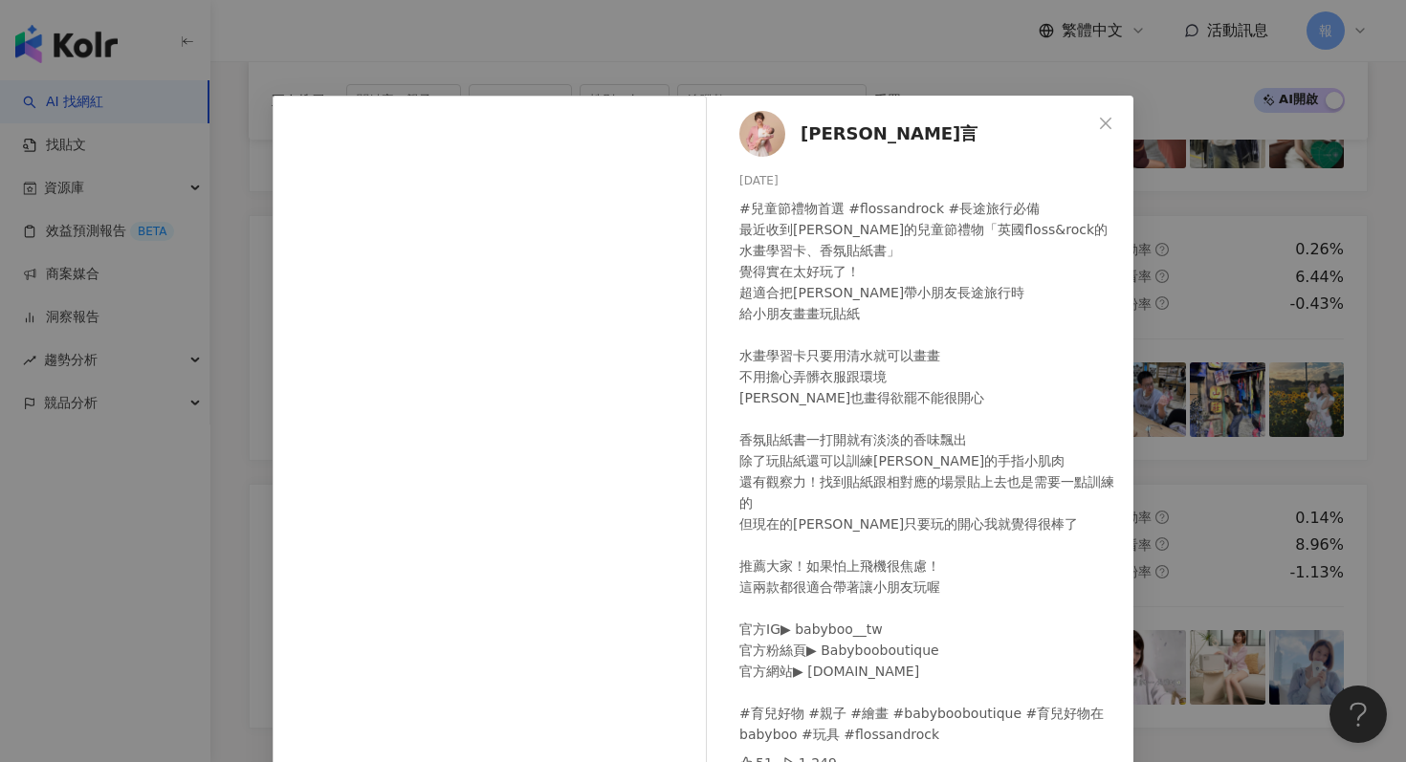
scroll to position [96, 0]
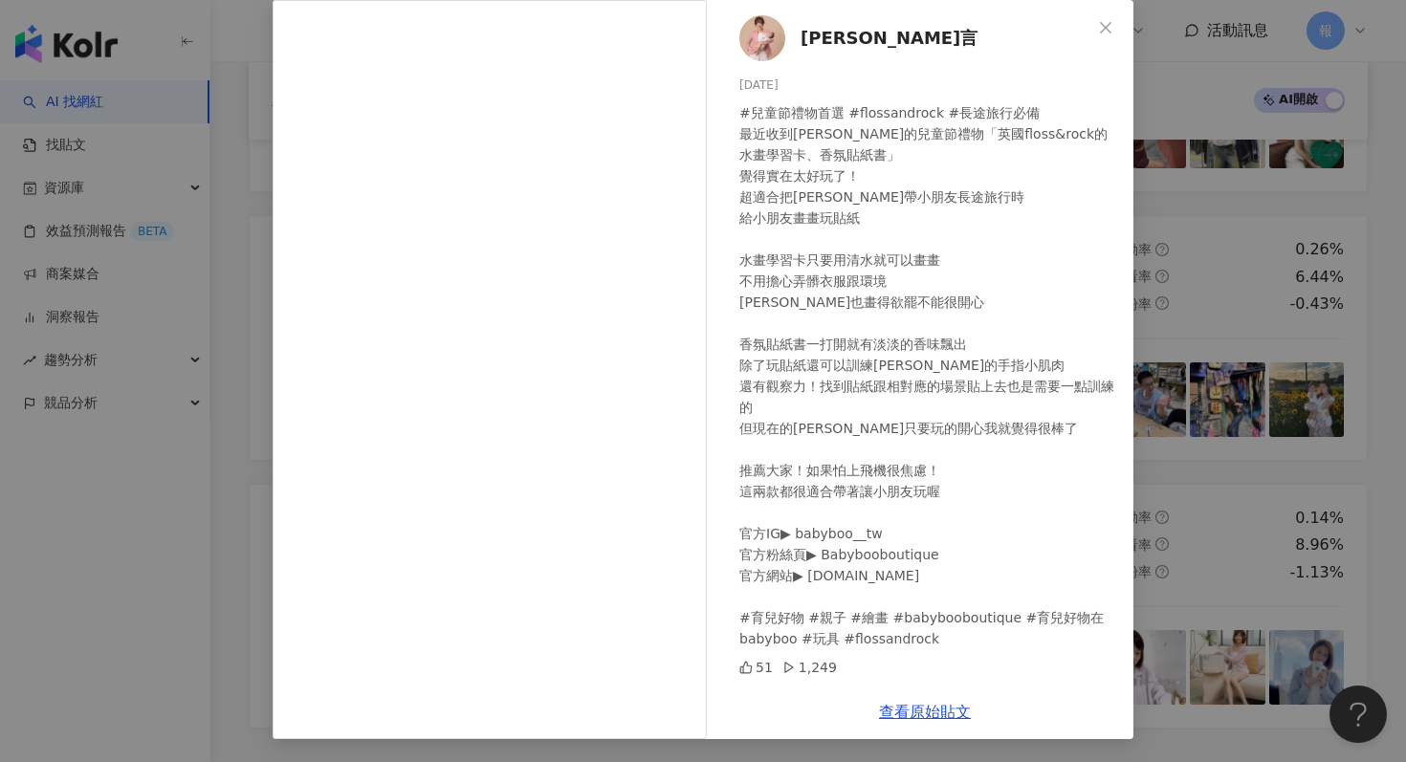
click at [1241, 194] on div "[PERSON_NAME]言 [DATE] #兒童節禮物首選 #flossandrock #長途旅行必備 最近收到[PERSON_NAME]的兒童節禮物「英國…" at bounding box center [703, 381] width 1406 height 762
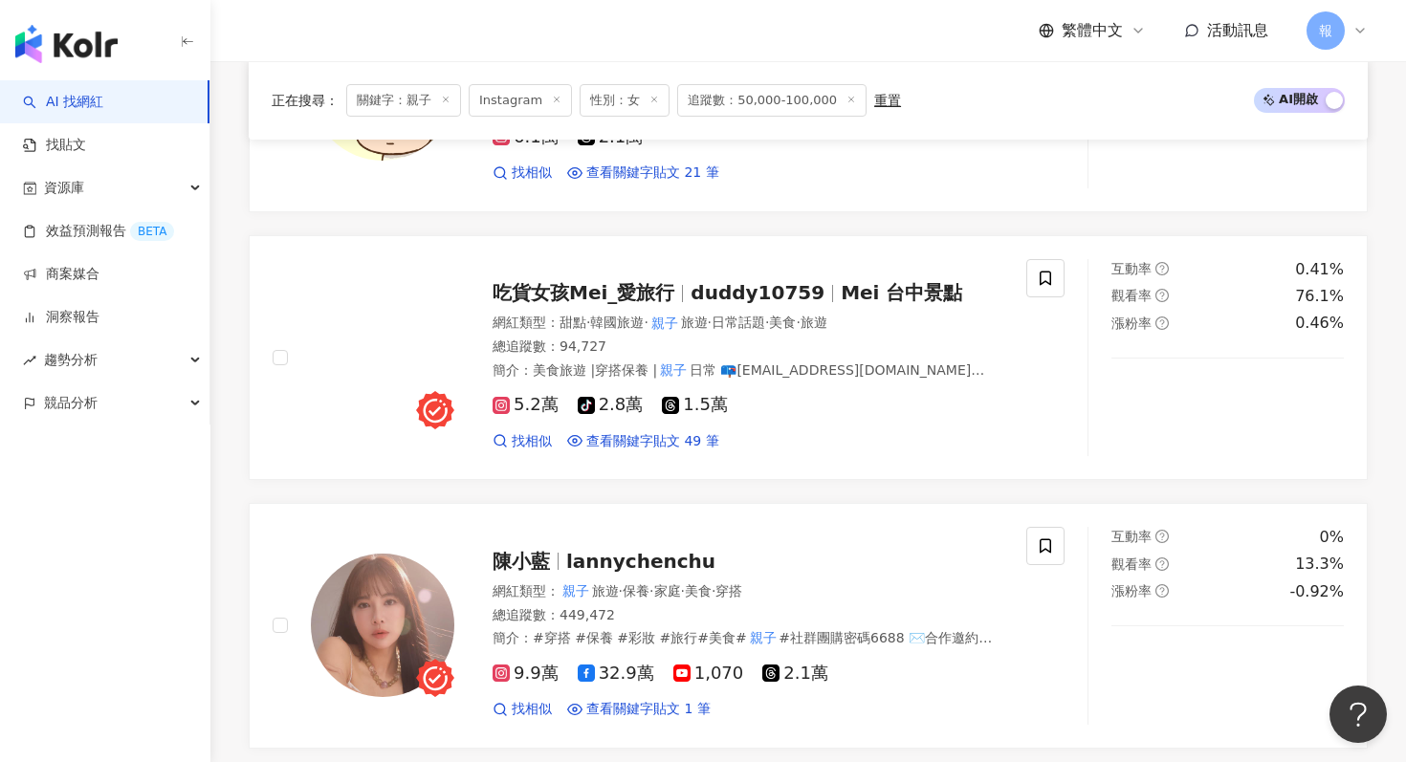
scroll to position [1337, 0]
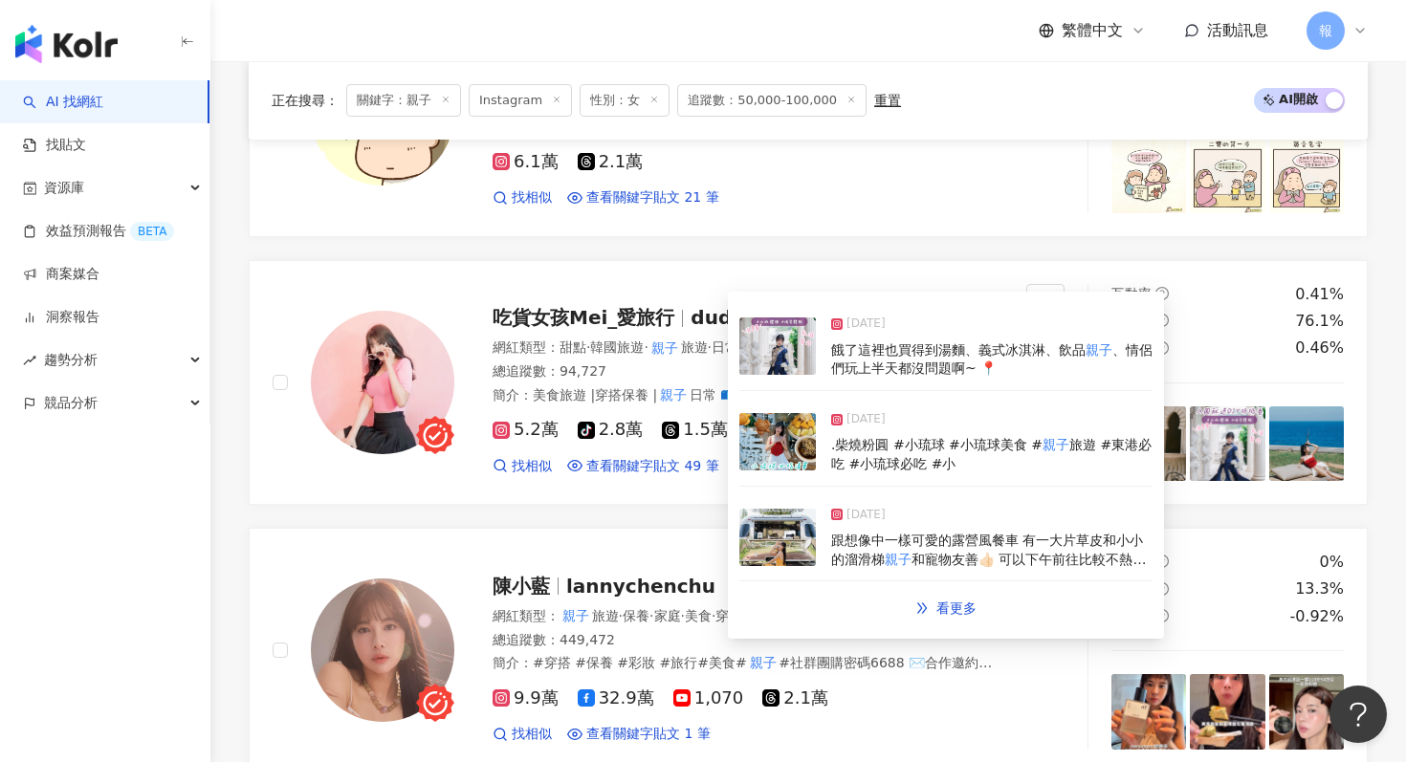
click at [757, 358] on img at bounding box center [778, 346] width 77 height 57
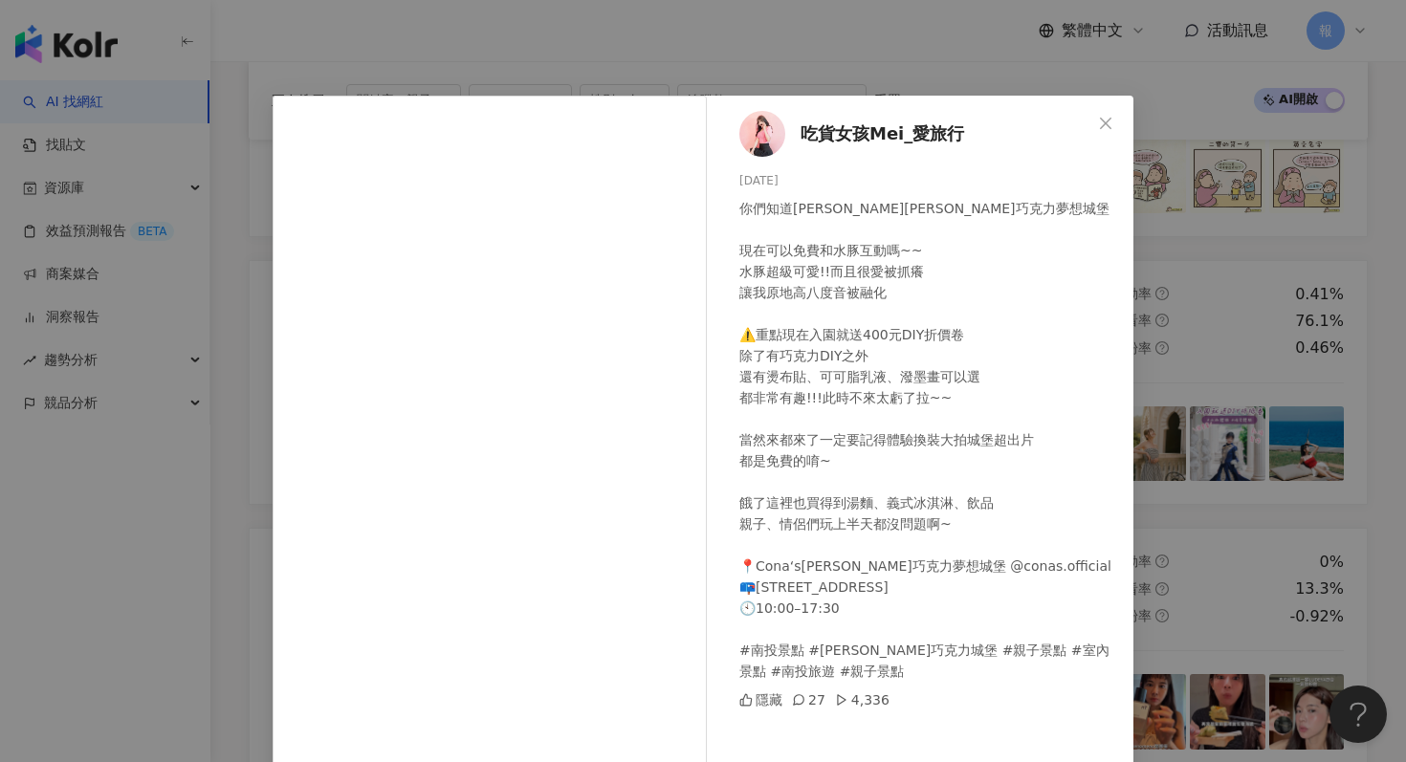
scroll to position [73, 0]
